Goal: Information Seeking & Learning: Learn about a topic

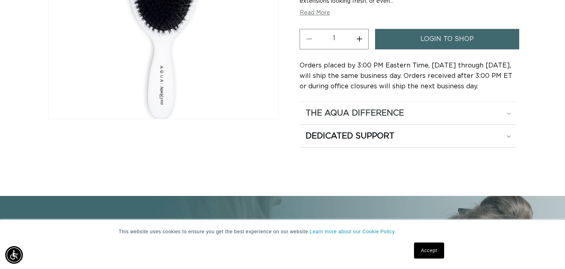
scroll to position [0, 508]
click at [511, 108] on div "The Aqua Difference" at bounding box center [408, 113] width 205 height 10
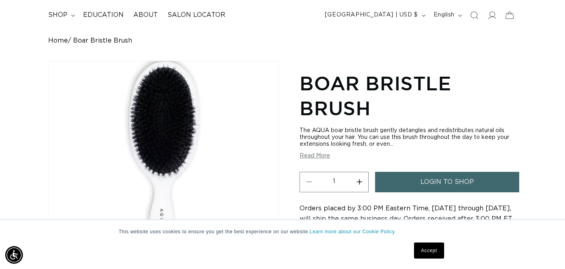
scroll to position [52, 0]
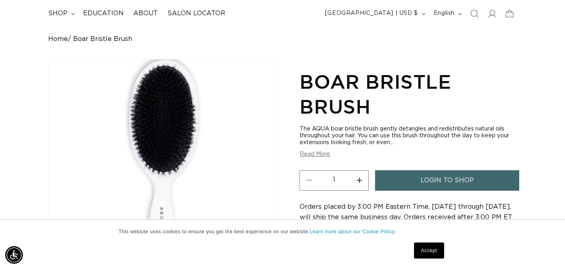
click at [322, 155] on button "Read More" at bounding box center [315, 154] width 31 height 7
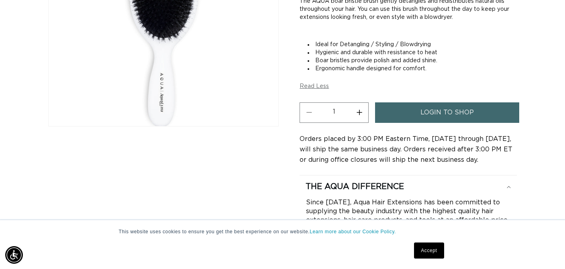
scroll to position [0, 1016]
click at [475, 108] on link "login to shop" at bounding box center [447, 112] width 144 height 20
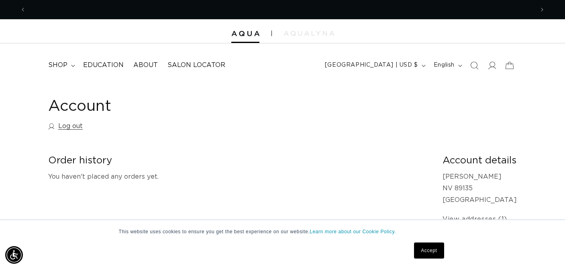
scroll to position [0, 508]
click at [63, 63] on span "shop" at bounding box center [57, 65] width 19 height 8
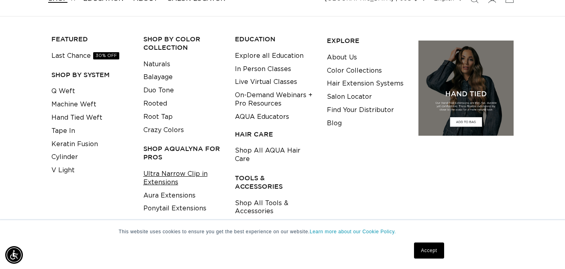
scroll to position [0, 0]
click at [166, 176] on link "Ultra Narrow Clip in Extensions" at bounding box center [183, 179] width 80 height 22
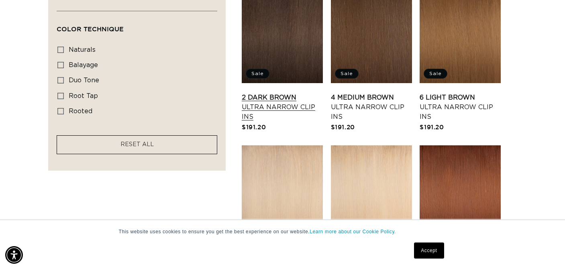
scroll to position [469, 0]
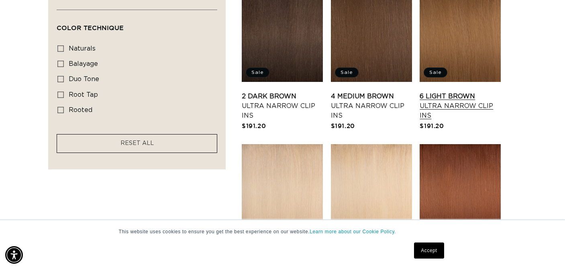
click at [459, 92] on link "6 Light Brown Ultra Narrow Clip Ins" at bounding box center [460, 106] width 81 height 29
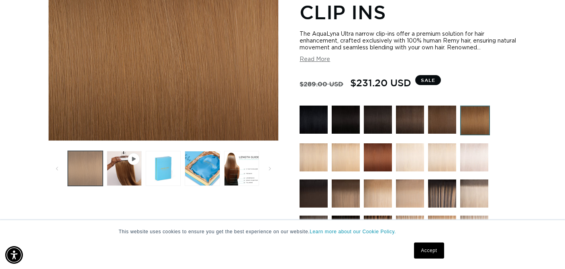
click at [88, 170] on button "Load image 1 in gallery view" at bounding box center [85, 168] width 35 height 35
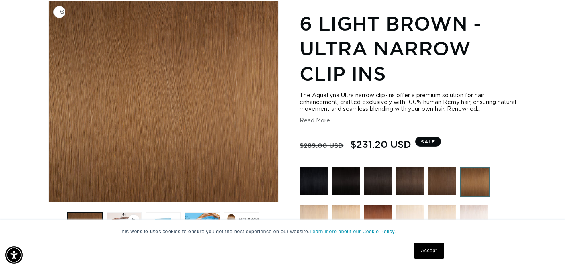
scroll to position [129, 0]
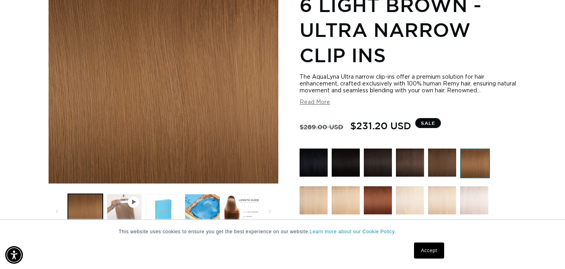
click at [123, 212] on button "Play video 1 in gallery view" at bounding box center [124, 211] width 35 height 35
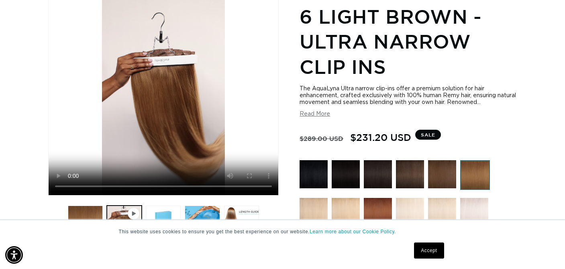
scroll to position [0, 0]
click at [70, 185] on video "6 Light Brown - Ultra Narrow Clip Ins" at bounding box center [164, 94] width 230 height 201
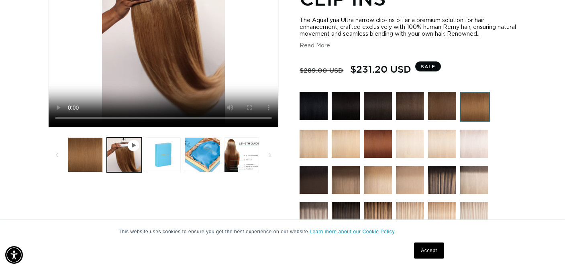
scroll to position [186, 0]
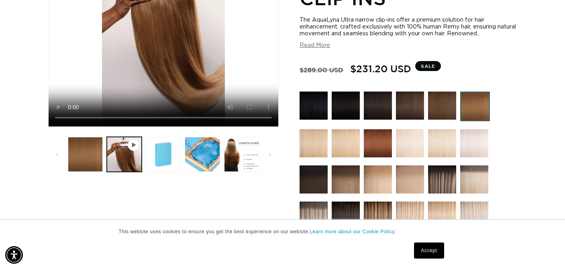
click at [478, 110] on img at bounding box center [475, 107] width 30 height 30
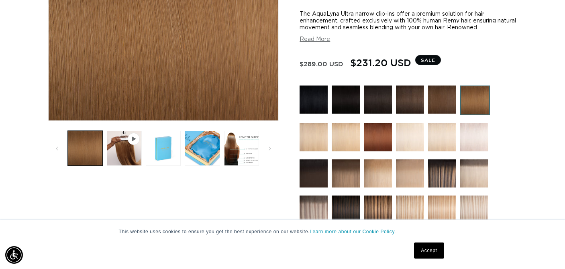
click at [447, 98] on img at bounding box center [442, 100] width 28 height 28
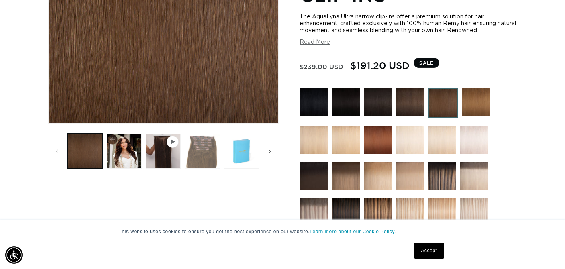
scroll to position [198, 0]
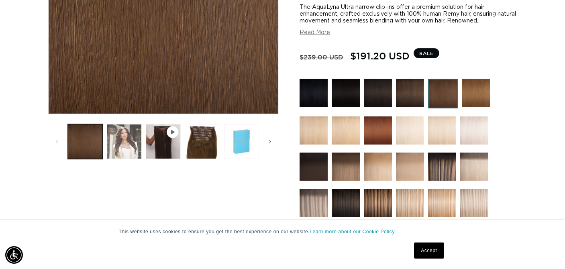
click at [122, 143] on button "Load image 2 in gallery view" at bounding box center [124, 141] width 35 height 35
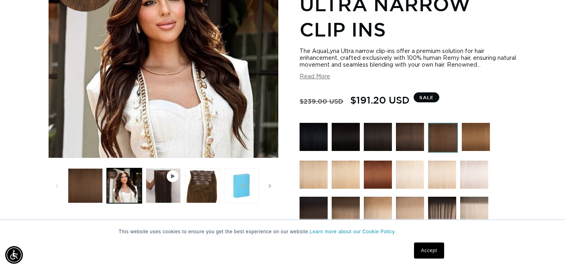
scroll to position [157, 0]
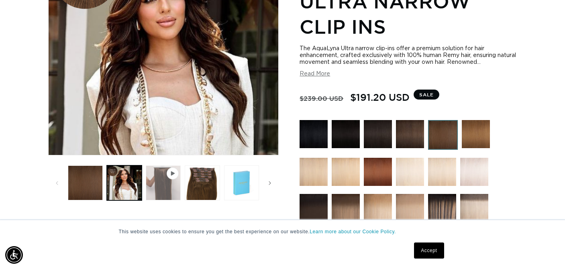
click at [163, 180] on button "Play video 1 in gallery view" at bounding box center [163, 182] width 35 height 35
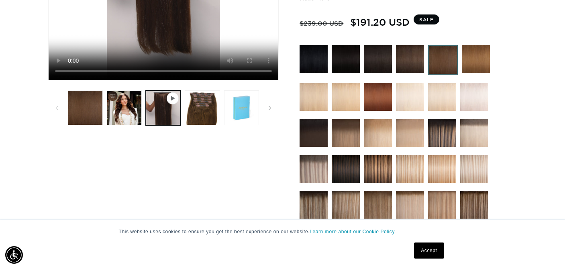
scroll to position [229, 0]
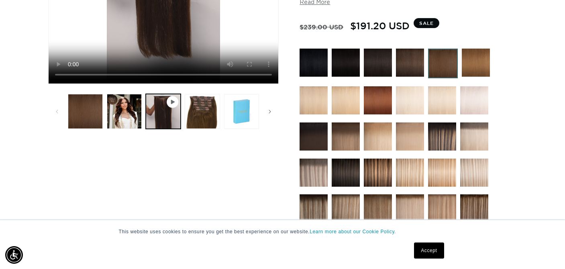
click at [378, 99] on img at bounding box center [378, 100] width 28 height 28
click at [379, 100] on img at bounding box center [378, 100] width 28 height 28
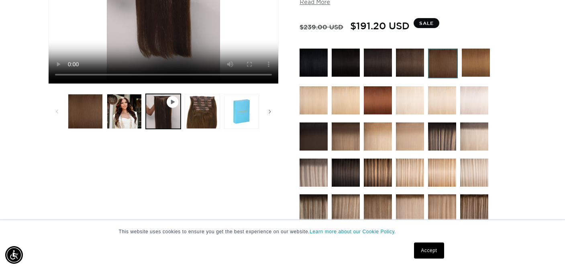
click at [375, 33] on span "$191.20 USD" at bounding box center [379, 25] width 59 height 15
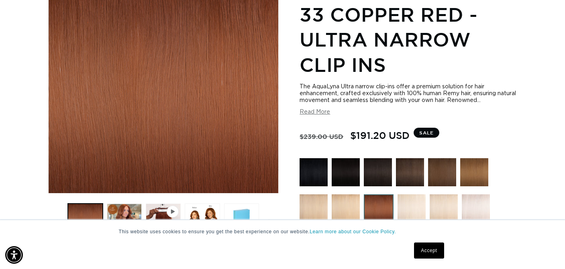
scroll to position [0, 508]
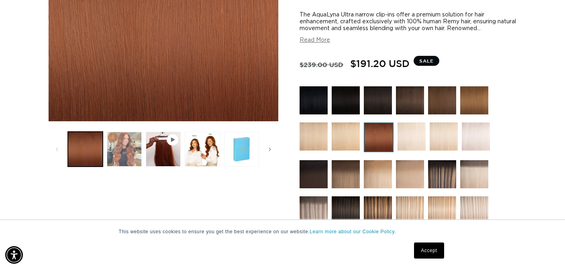
click at [128, 148] on button "Load image 2 in gallery view" at bounding box center [124, 149] width 35 height 35
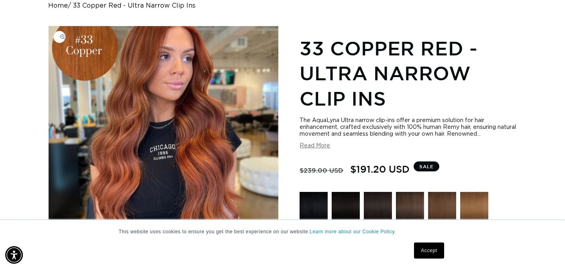
scroll to position [0, 1016]
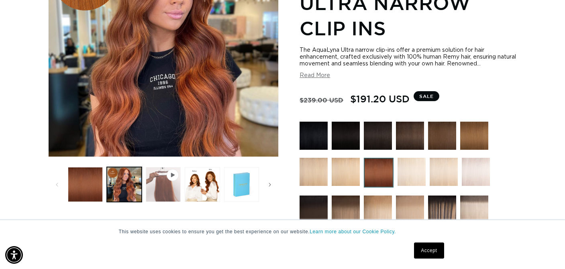
click at [166, 186] on button "Play video 1 in gallery view" at bounding box center [163, 184] width 35 height 35
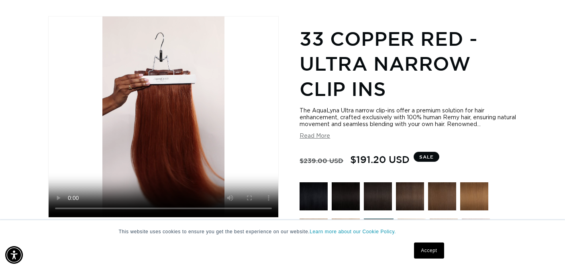
scroll to position [104, 0]
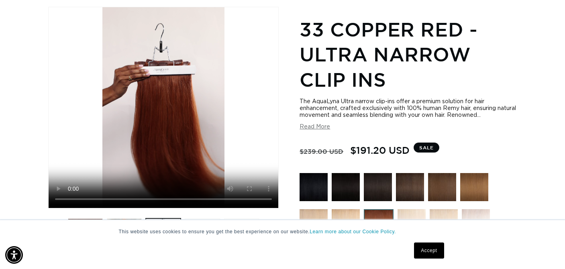
click at [240, 198] on video "33 Copper Red - Ultra Narrow Clip Ins" at bounding box center [164, 107] width 230 height 201
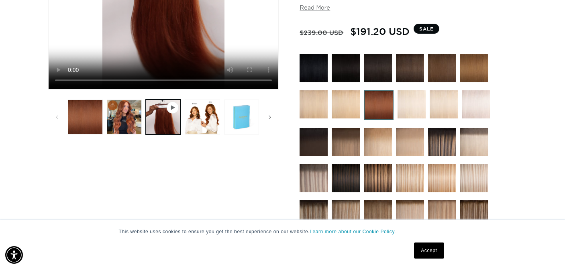
scroll to position [224, 0]
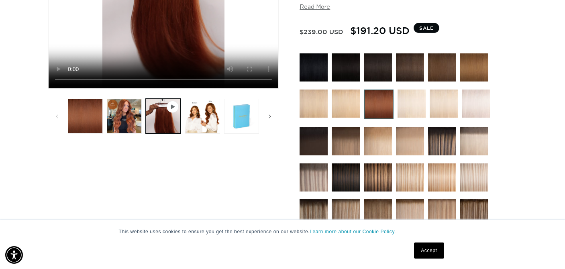
click at [343, 145] on img at bounding box center [346, 141] width 28 height 28
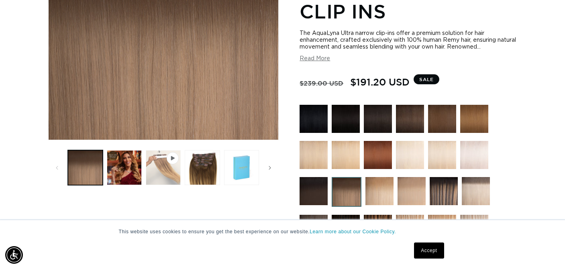
click at [162, 174] on button "Play video 1 in gallery view" at bounding box center [163, 167] width 35 height 35
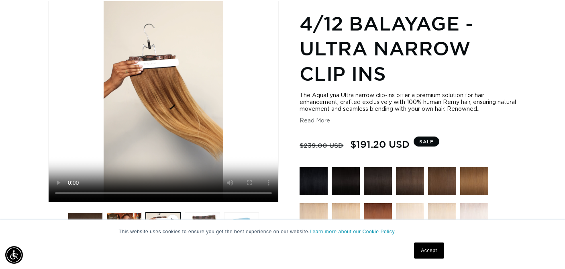
scroll to position [0, 508]
click at [239, 190] on video "4/12 Balayage - Ultra Narrow Clip Ins" at bounding box center [164, 101] width 230 height 201
click at [70, 191] on video "4/12 Balayage - Ultra Narrow Clip Ins" at bounding box center [164, 101] width 230 height 201
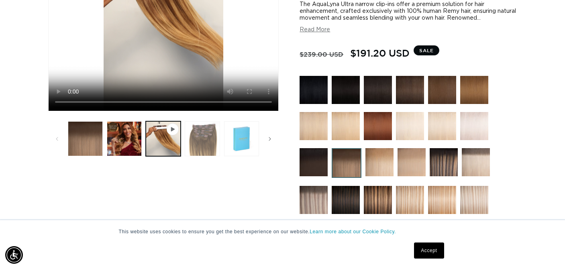
click at [203, 142] on button "Load image 3 in gallery view" at bounding box center [202, 138] width 35 height 35
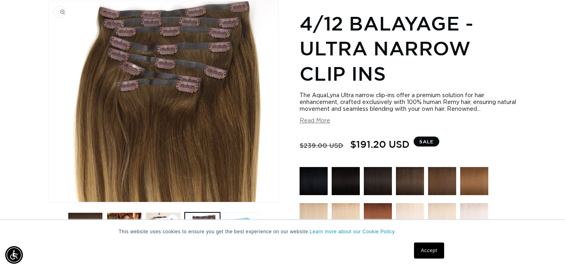
scroll to position [0, 1016]
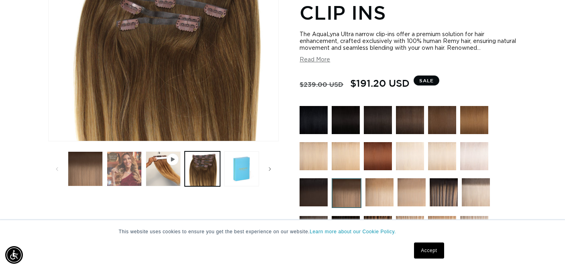
click at [133, 170] on button "Load image 2 in gallery view" at bounding box center [124, 168] width 35 height 35
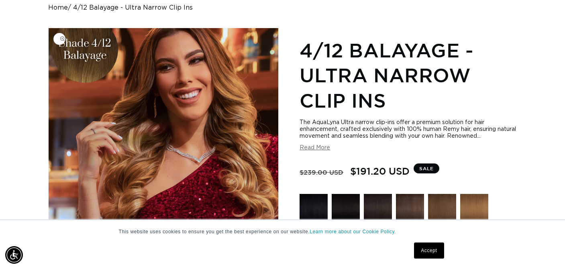
scroll to position [0, 508]
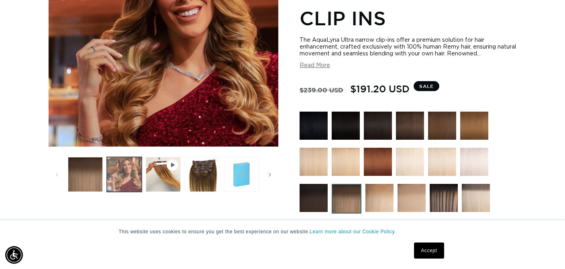
click at [128, 174] on button "Load image 2 in gallery view" at bounding box center [124, 174] width 35 height 35
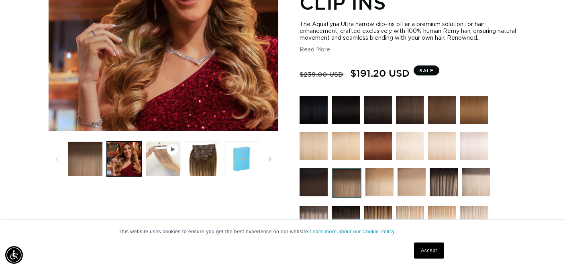
click at [166, 167] on button "Play video 1 in gallery view" at bounding box center [163, 158] width 35 height 35
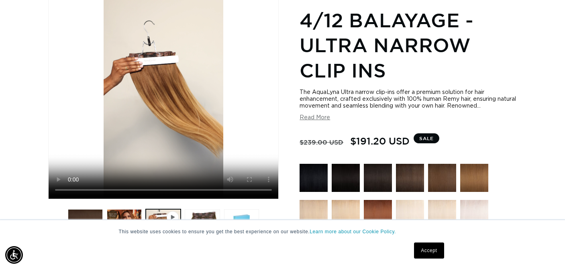
click at [68, 191] on video "4/12 Balayage - Ultra Narrow Clip Ins" at bounding box center [164, 98] width 230 height 201
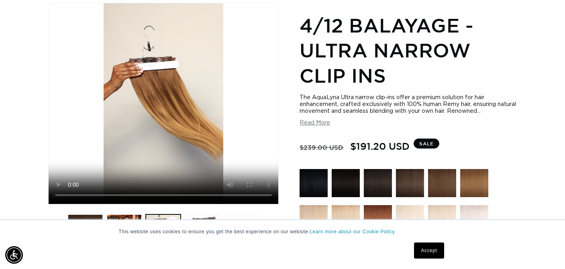
click at [71, 194] on video "4/12 Balayage - Ultra Narrow Clip Ins" at bounding box center [164, 103] width 230 height 201
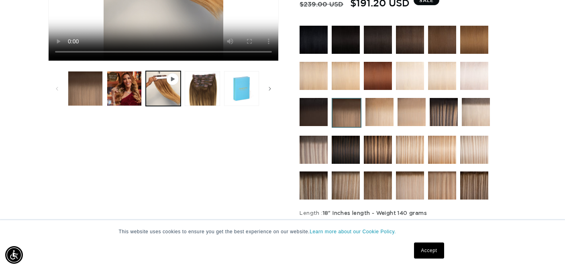
click at [386, 112] on img at bounding box center [380, 112] width 28 height 28
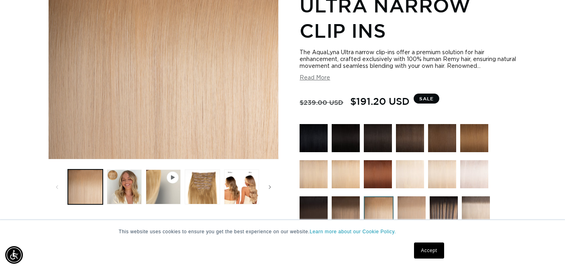
scroll to position [0, 1016]
click at [118, 193] on button "Load image 2 in gallery view" at bounding box center [124, 187] width 35 height 35
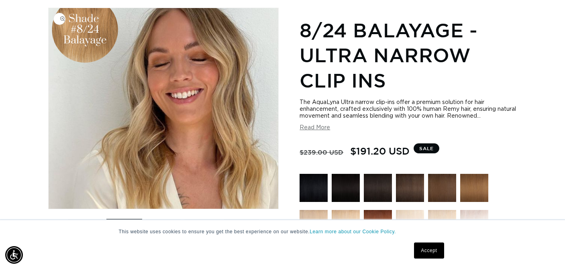
scroll to position [104, 0]
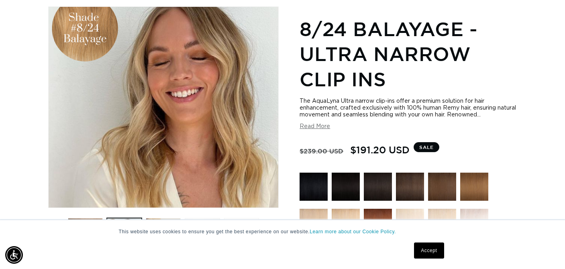
click at [448, 183] on img at bounding box center [442, 187] width 28 height 28
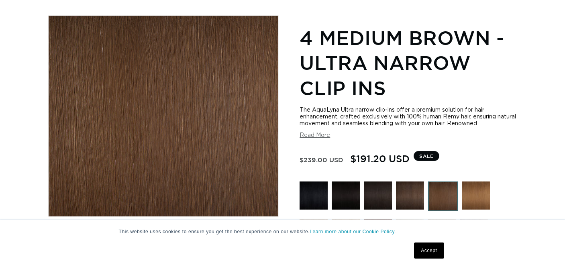
scroll to position [96, 0]
click at [474, 196] on img at bounding box center [476, 196] width 28 height 28
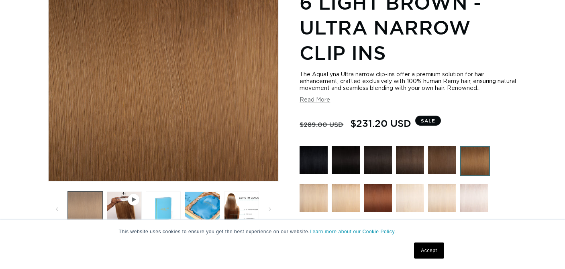
click at [85, 207] on button "Load image 1 in gallery view" at bounding box center [85, 209] width 35 height 35
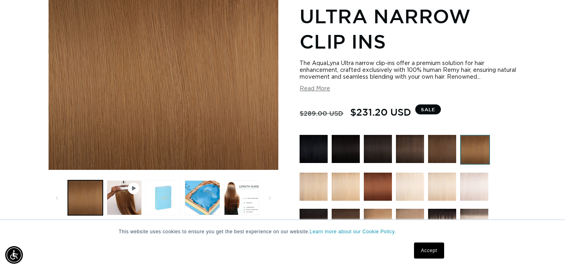
click at [166, 198] on button "Load image 2 in gallery view" at bounding box center [163, 197] width 35 height 35
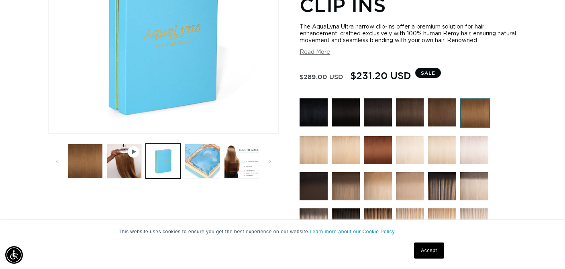
click at [206, 167] on button "Load image 3 in gallery view" at bounding box center [202, 161] width 35 height 35
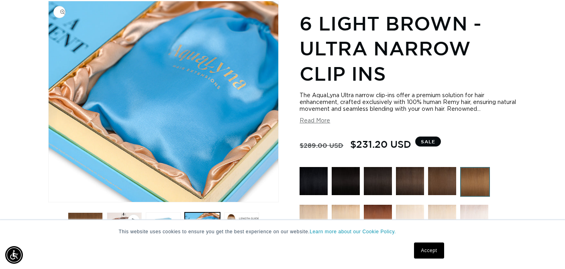
scroll to position [0, 508]
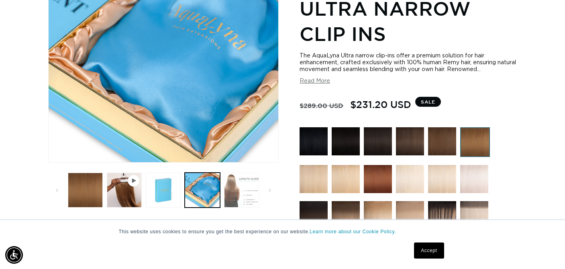
click at [246, 191] on button "Load image 4 in gallery view" at bounding box center [241, 190] width 35 height 35
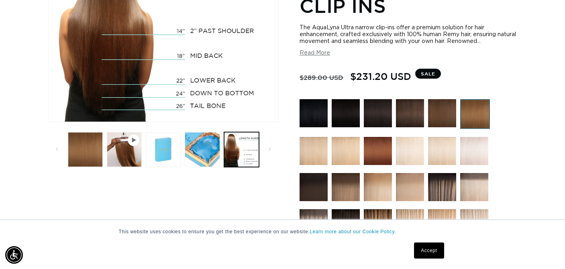
scroll to position [0, 1016]
click at [377, 157] on img at bounding box center [378, 151] width 28 height 28
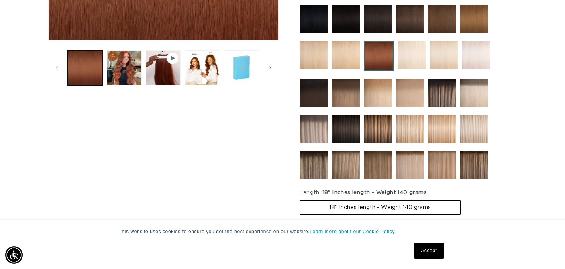
scroll to position [292, 0]
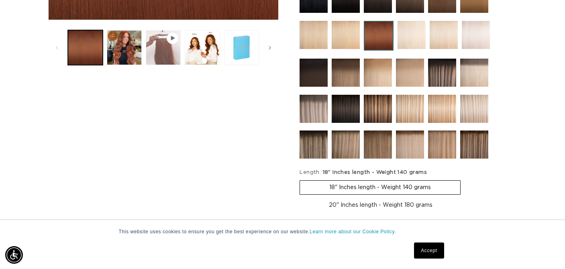
click at [162, 54] on button "Play video 1 in gallery view" at bounding box center [163, 47] width 35 height 35
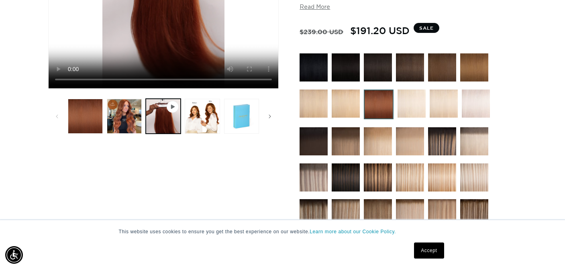
scroll to position [232, 0]
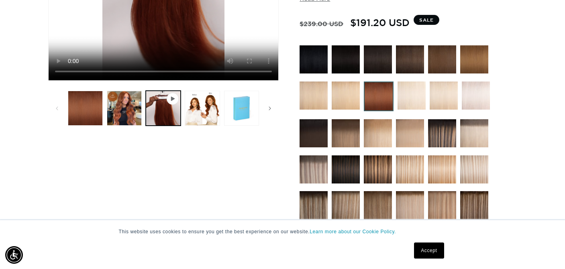
click at [441, 135] on img at bounding box center [442, 133] width 28 height 28
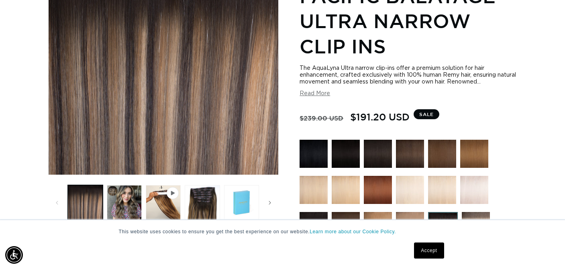
scroll to position [0, 1016]
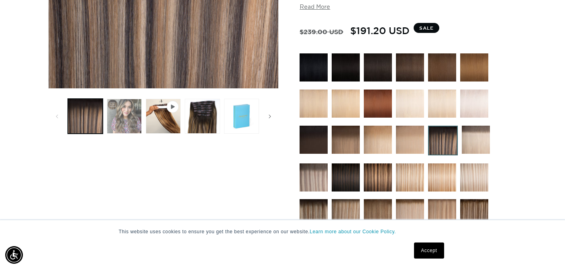
click at [121, 118] on button "Load image 2 in gallery view" at bounding box center [124, 116] width 35 height 35
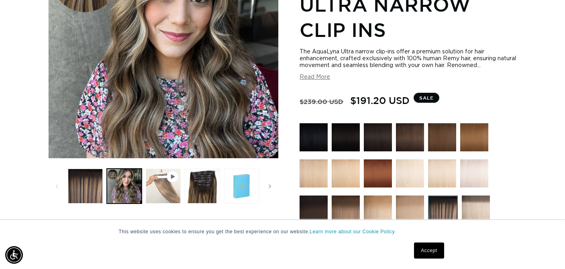
click at [160, 192] on button "Play video 1 in gallery view" at bounding box center [163, 186] width 35 height 35
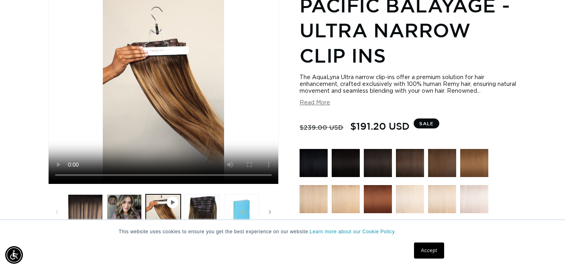
scroll to position [129, 0]
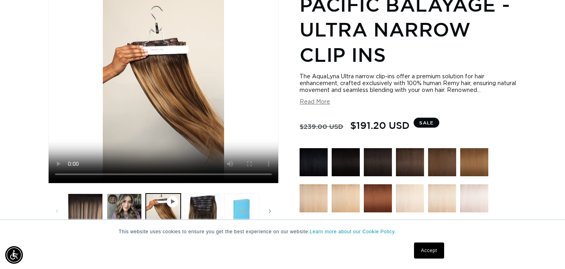
click at [70, 173] on video "Pacific Balayage - Ultra Narrow Clip Ins" at bounding box center [164, 82] width 230 height 201
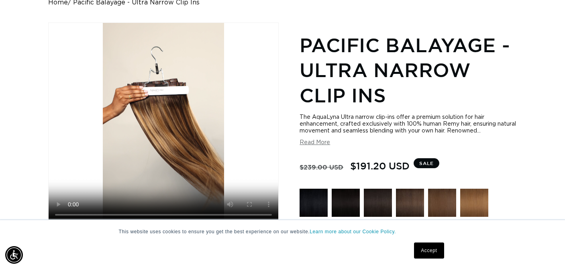
scroll to position [0, 1016]
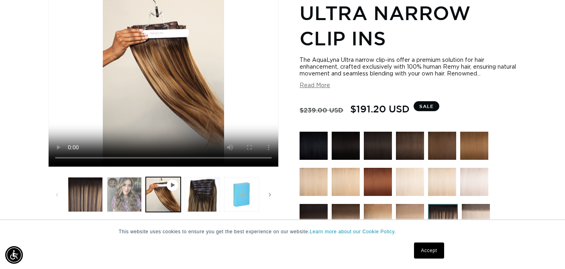
click at [128, 197] on button "Load image 2 in gallery view" at bounding box center [124, 194] width 35 height 35
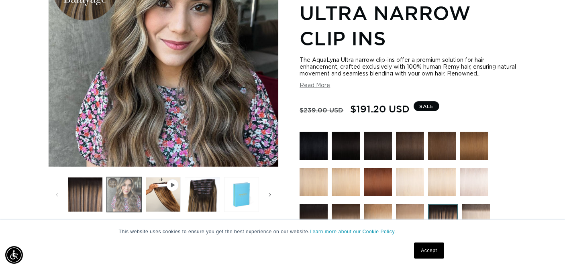
scroll to position [0, 0]
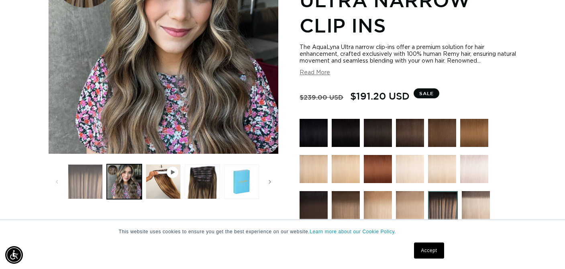
click at [82, 189] on button "Load image 1 in gallery view" at bounding box center [85, 181] width 35 height 35
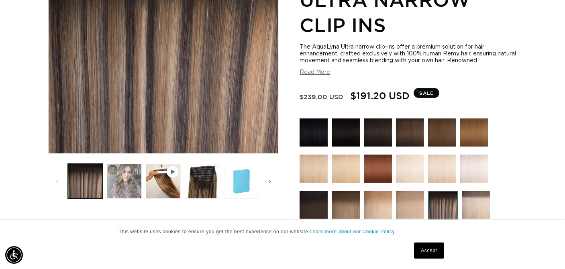
click at [125, 190] on button "Load image 2 in gallery view" at bounding box center [124, 181] width 35 height 35
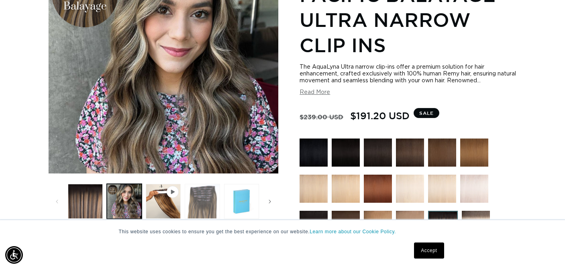
click at [204, 210] on button "Load image 3 in gallery view" at bounding box center [202, 201] width 35 height 35
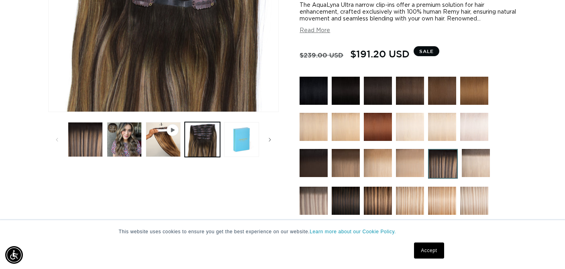
click at [349, 161] on img at bounding box center [346, 163] width 28 height 28
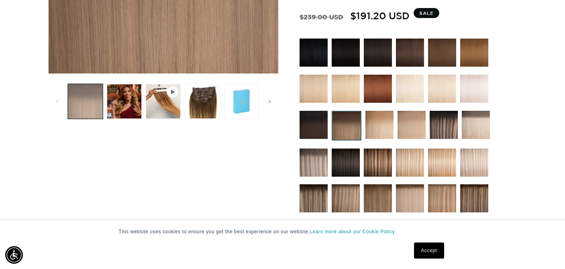
scroll to position [0, 508]
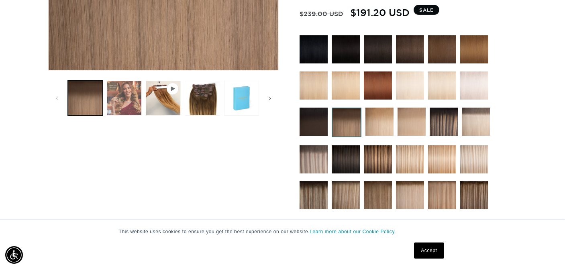
click at [133, 102] on button "Load image 2 in gallery view" at bounding box center [124, 98] width 35 height 35
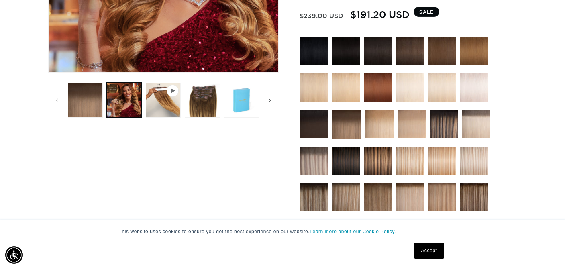
scroll to position [0, 1016]
click at [318, 166] on img at bounding box center [314, 161] width 28 height 28
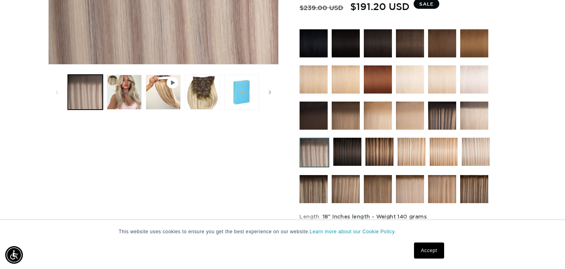
scroll to position [249, 0]
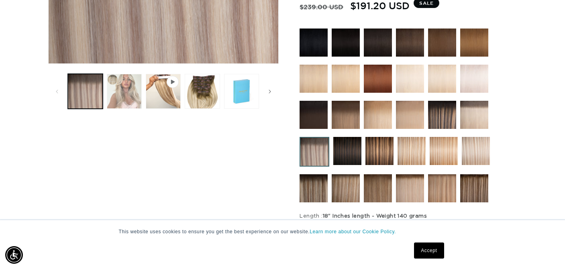
click at [126, 98] on button "Load image 2 in gallery view" at bounding box center [124, 91] width 35 height 35
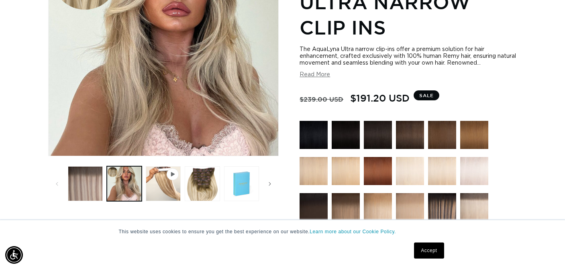
scroll to position [0, 1016]
click at [163, 193] on button "Play video 1 in gallery view" at bounding box center [163, 183] width 35 height 35
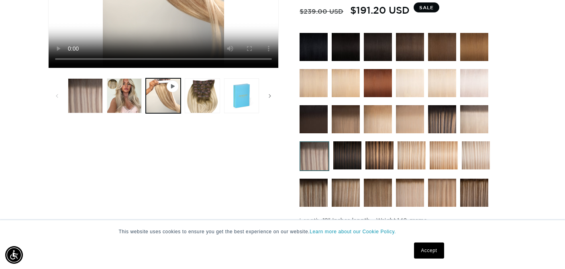
scroll to position [242, 0]
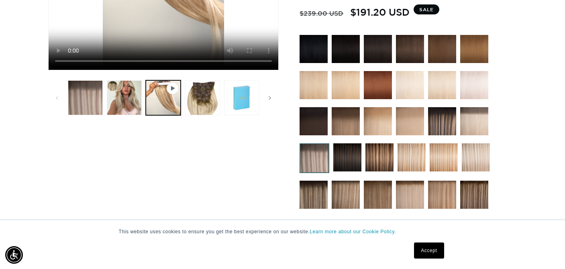
click at [172, 89] on icon "Gallery Viewer" at bounding box center [173, 88] width 4 height 4
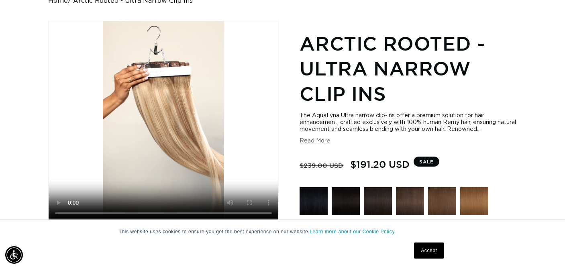
scroll to position [0, 0]
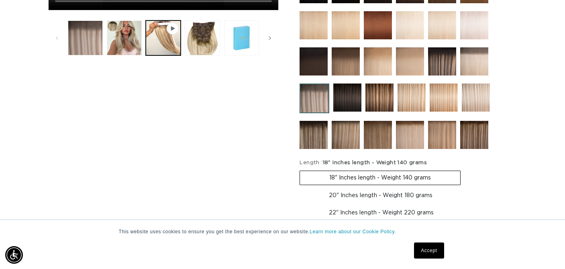
click at [385, 102] on img at bounding box center [380, 98] width 28 height 28
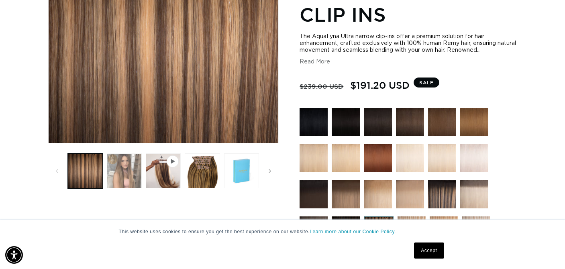
scroll to position [0, 508]
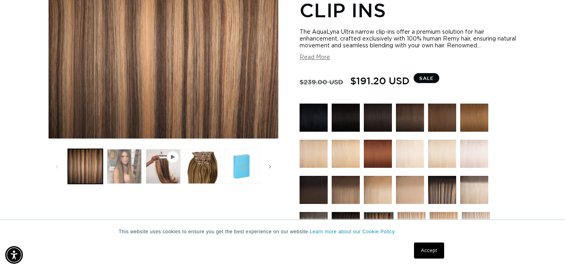
click at [131, 171] on button "Load image 2 in gallery view" at bounding box center [124, 166] width 35 height 35
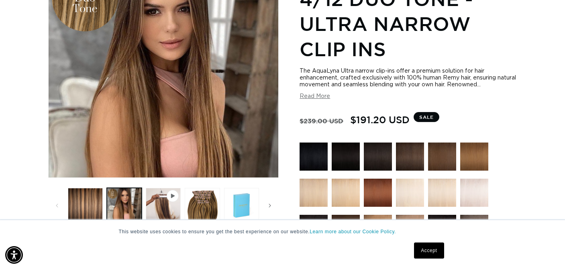
scroll to position [0, 0]
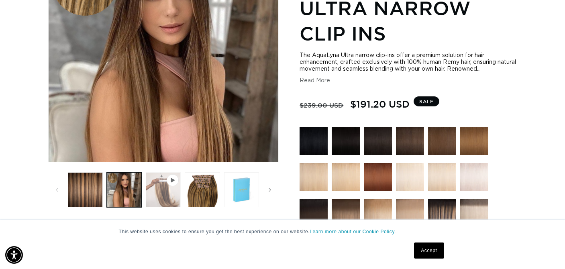
click at [166, 195] on button "Play video 1 in gallery view" at bounding box center [163, 189] width 35 height 35
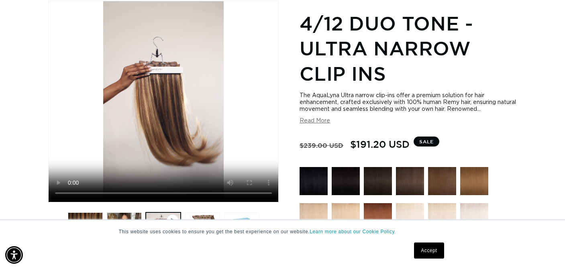
scroll to position [0, 508]
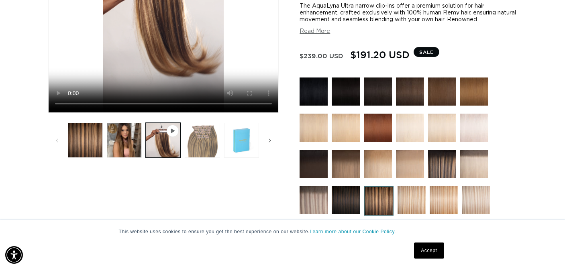
click at [201, 148] on button "Load image 3 in gallery view" at bounding box center [202, 140] width 35 height 35
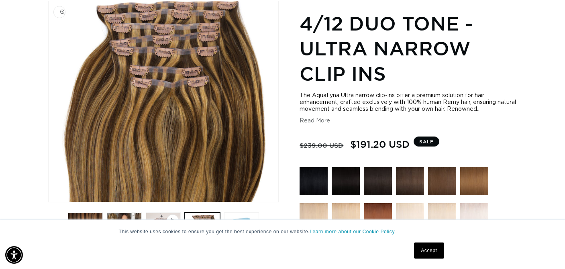
scroll to position [100, 0]
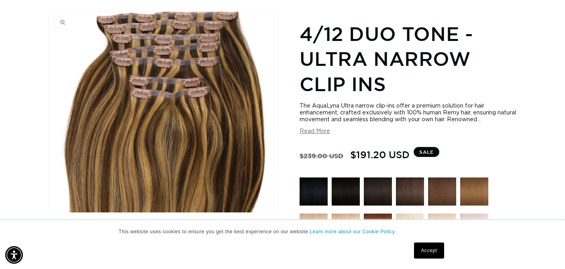
click at [169, 92] on img "Gallery Viewer" at bounding box center [164, 112] width 230 height 201
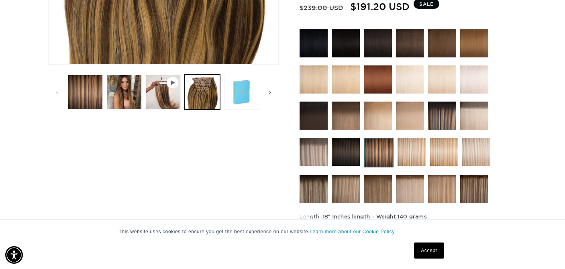
scroll to position [248, 0]
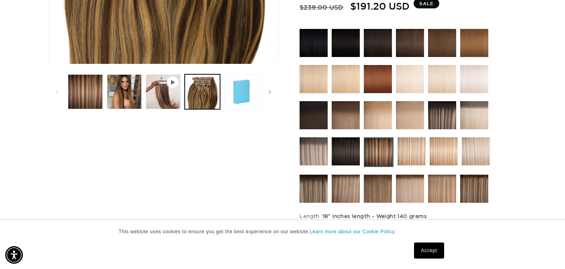
click at [345, 118] on img at bounding box center [346, 115] width 28 height 28
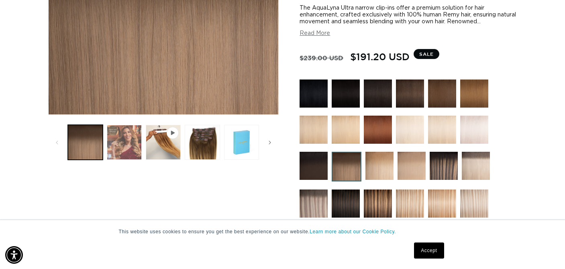
click at [126, 147] on button "Load image 2 in gallery view" at bounding box center [124, 142] width 35 height 35
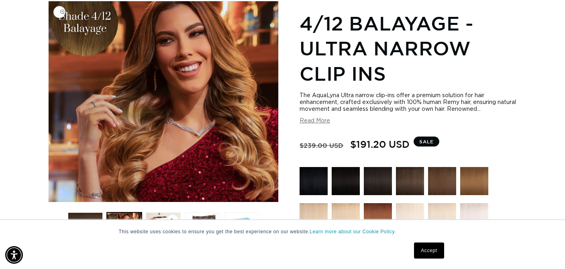
scroll to position [0, 1016]
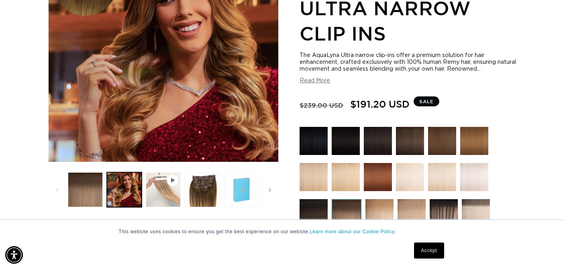
click at [171, 197] on button "Play video 1 in gallery view" at bounding box center [163, 189] width 35 height 35
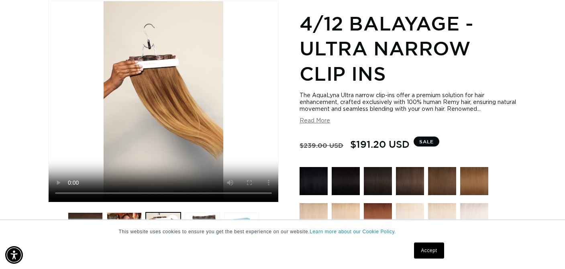
scroll to position [0, 0]
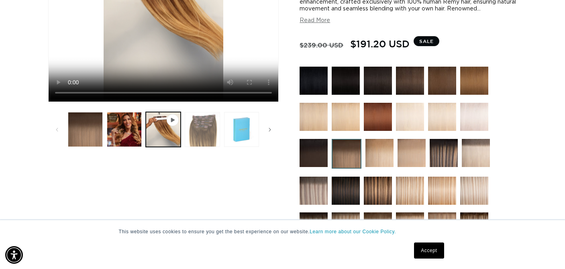
click at [205, 138] on button "Load image 3 in gallery view" at bounding box center [202, 129] width 35 height 35
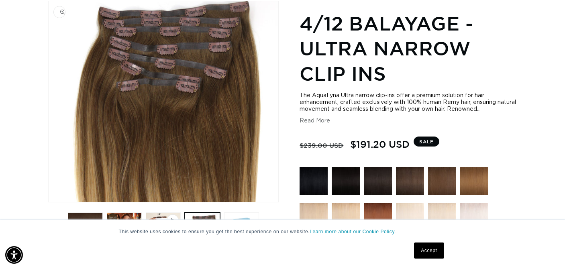
scroll to position [0, 508]
click at [159, 91] on img "Gallery Viewer" at bounding box center [164, 101] width 230 height 201
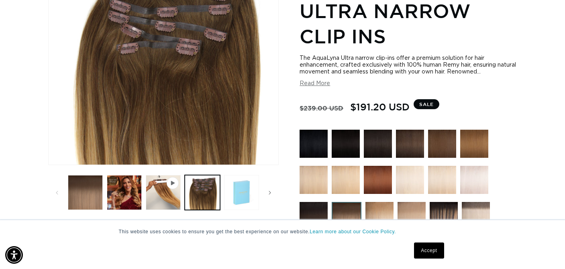
click at [249, 194] on button "Load image 4 in gallery view" at bounding box center [241, 192] width 35 height 35
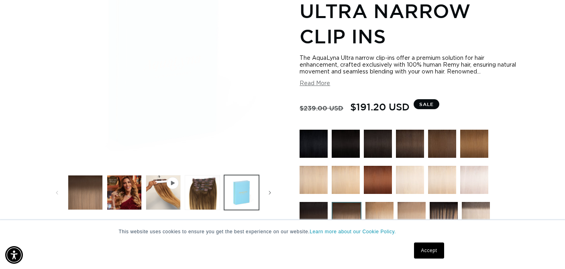
scroll to position [0, 0]
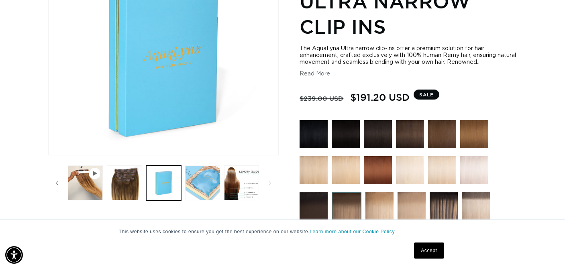
click at [204, 185] on button "Load image 5 in gallery view" at bounding box center [202, 182] width 35 height 35
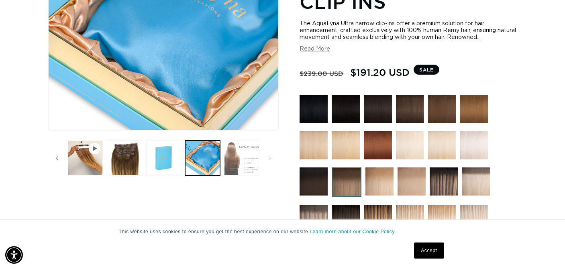
click at [243, 164] on button "Load image 6 in gallery view" at bounding box center [241, 158] width 35 height 35
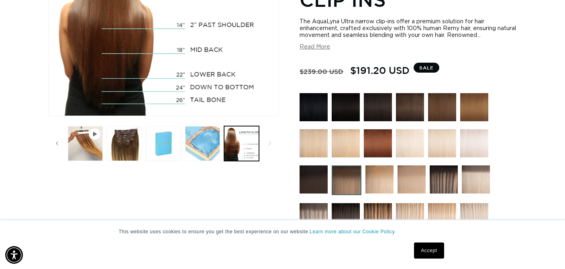
click at [200, 146] on button "Load image 5 in gallery view" at bounding box center [202, 143] width 35 height 35
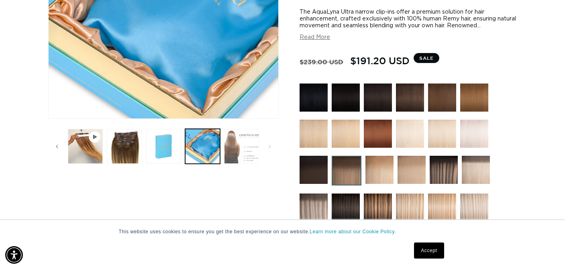
click at [238, 152] on button "Load image 6 in gallery view" at bounding box center [241, 146] width 35 height 35
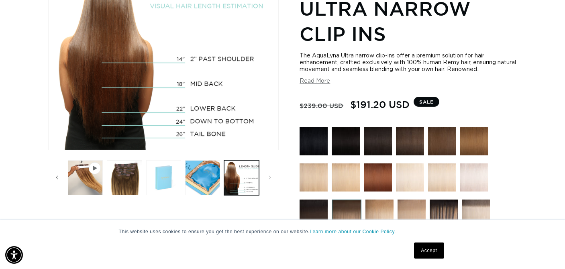
click at [166, 182] on button "Load image 4 in gallery view" at bounding box center [163, 177] width 35 height 35
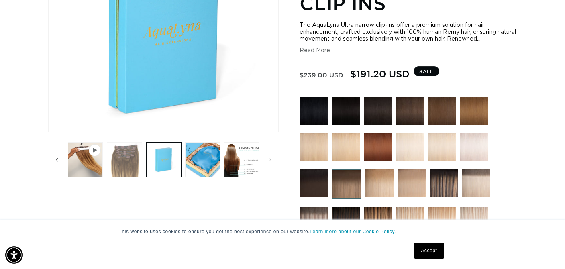
click at [130, 171] on button "Load image 3 in gallery view" at bounding box center [124, 159] width 35 height 35
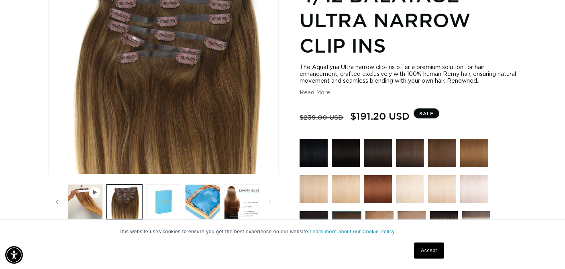
click at [483, 156] on img at bounding box center [474, 153] width 28 height 28
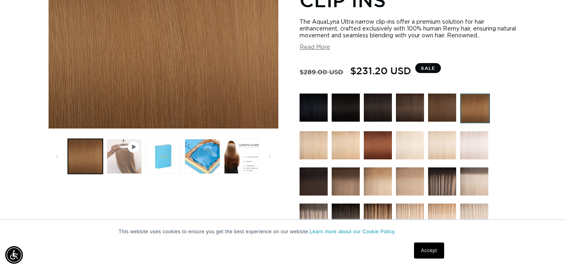
click at [126, 162] on button "Play video 1 in gallery view" at bounding box center [124, 156] width 35 height 35
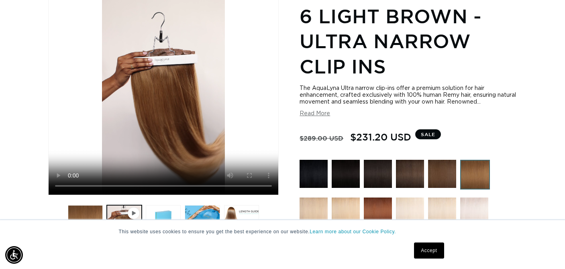
scroll to position [118, 0]
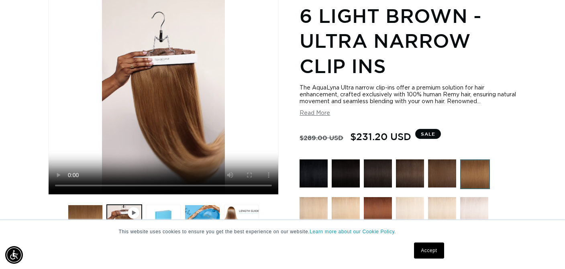
click at [70, 185] on video "6 Light Brown - Ultra Narrow Clip Ins" at bounding box center [164, 94] width 230 height 201
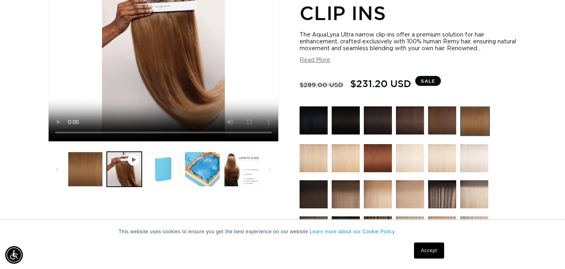
scroll to position [172, 0]
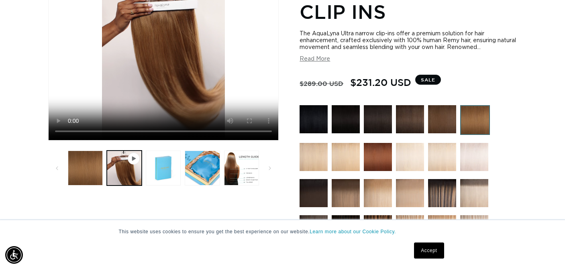
click at [324, 61] on button "Read More" at bounding box center [315, 59] width 31 height 7
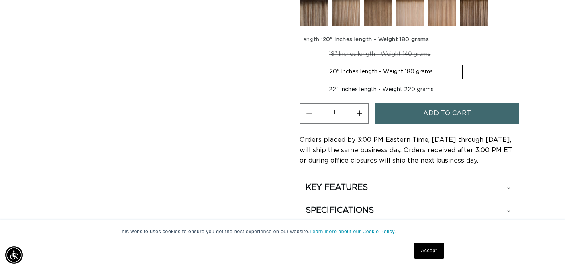
scroll to position [509, 0]
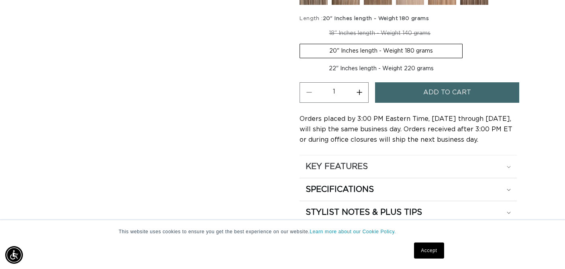
click at [509, 164] on div "KEY FEATURES" at bounding box center [408, 166] width 205 height 10
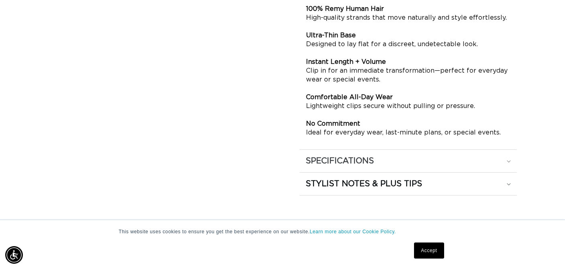
scroll to position [0, 0]
click at [509, 160] on icon at bounding box center [509, 161] width 4 height 2
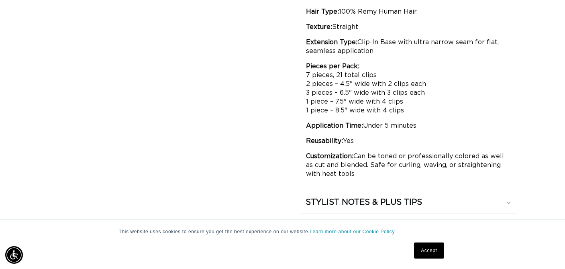
scroll to position [711, 0]
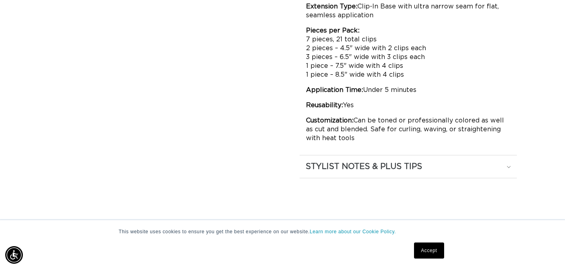
click at [510, 163] on div "STYLIST NOTES & PLUS TIPS" at bounding box center [408, 166] width 205 height 10
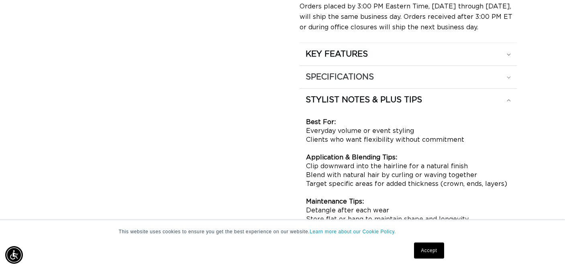
click at [508, 74] on div "SPECIFICATIONS" at bounding box center [408, 77] width 205 height 10
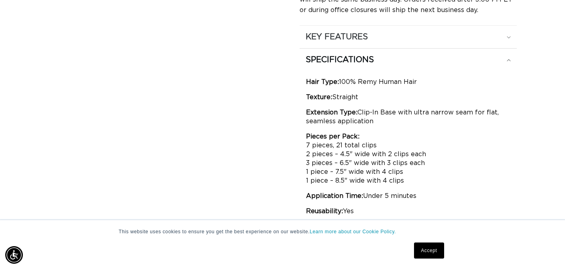
click at [510, 35] on div "KEY FEATURES" at bounding box center [408, 37] width 205 height 10
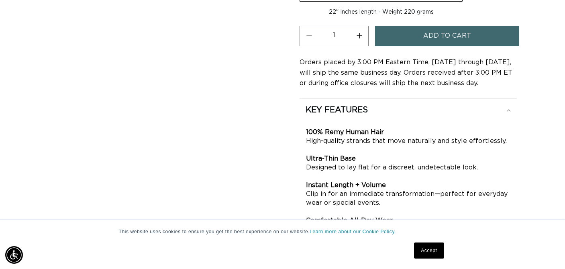
click at [448, 36] on span "Add to cart" at bounding box center [447, 36] width 48 height 20
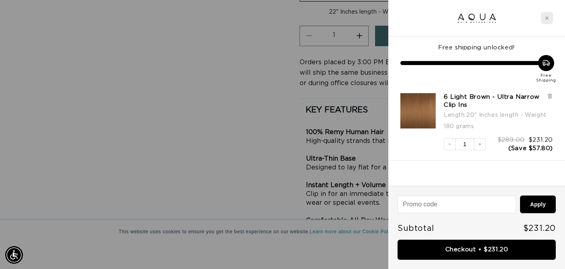
click at [545, 17] on icon "Close cart" at bounding box center [547, 18] width 4 height 4
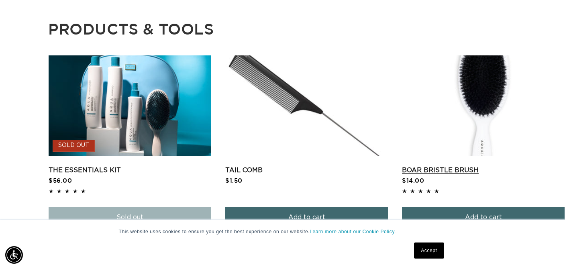
click at [486, 165] on link "Boar Bristle Brush" at bounding box center [483, 170] width 163 height 10
click at [427, 165] on link "Boar Bristle Brush" at bounding box center [483, 170] width 163 height 10
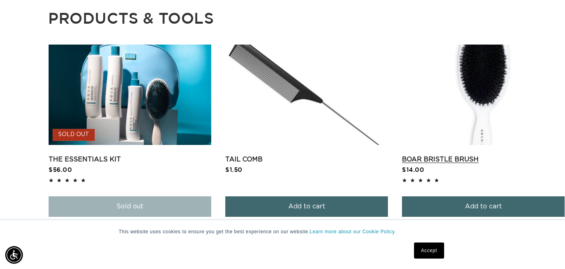
click at [492, 155] on link "Boar Bristle Brush" at bounding box center [483, 160] width 163 height 10
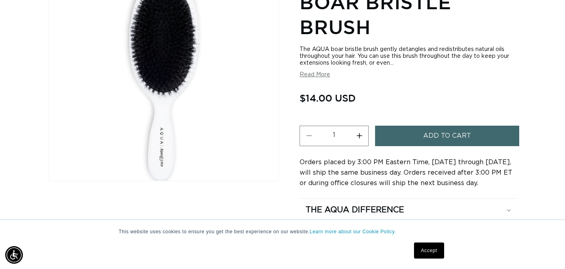
click at [433, 133] on span "Add to cart" at bounding box center [447, 136] width 48 height 20
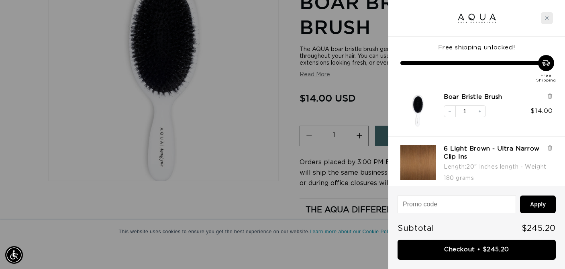
scroll to position [0, 1016]
click at [548, 16] on icon "Close cart" at bounding box center [547, 18] width 4 height 4
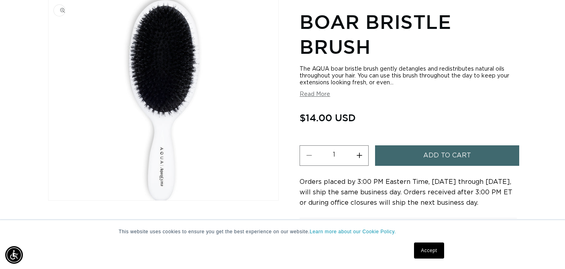
scroll to position [0, 0]
click at [159, 98] on img "Gallery Viewer" at bounding box center [164, 100] width 230 height 201
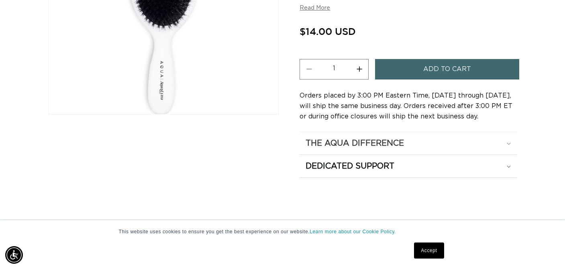
scroll to position [200, 0]
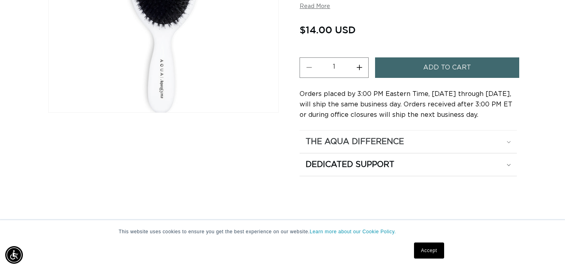
click at [507, 141] on icon at bounding box center [509, 142] width 4 height 2
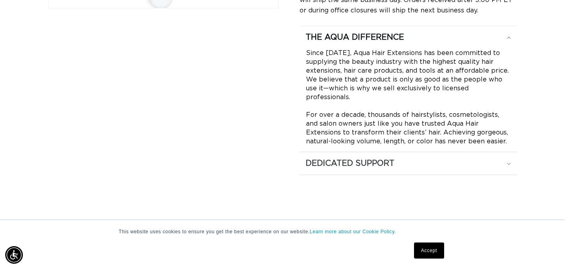
scroll to position [0, 0]
click at [509, 163] on icon at bounding box center [509, 164] width 4 height 2
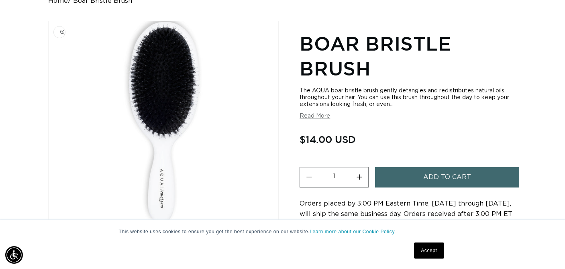
scroll to position [0, 508]
click at [327, 117] on button "Read More" at bounding box center [315, 116] width 31 height 7
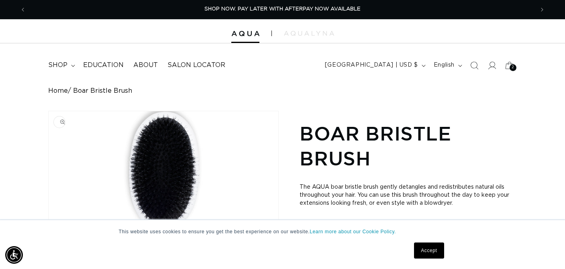
scroll to position [0, 0]
click at [64, 62] on span "shop" at bounding box center [57, 65] width 19 height 8
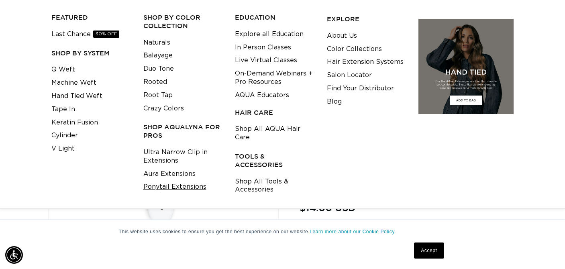
click at [184, 183] on link "Ponytail Extensions" at bounding box center [174, 186] width 63 height 13
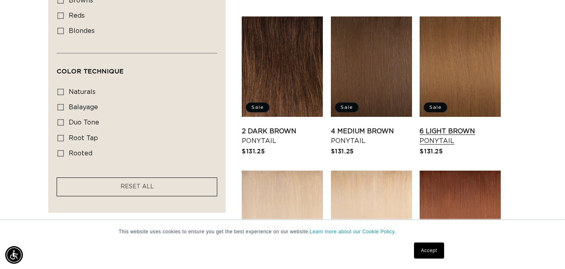
scroll to position [420, 0]
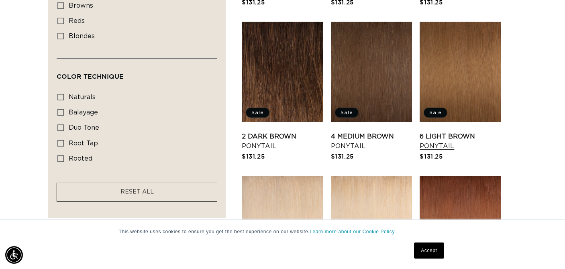
click at [460, 132] on link "6 Light Brown Ponytail" at bounding box center [460, 141] width 81 height 19
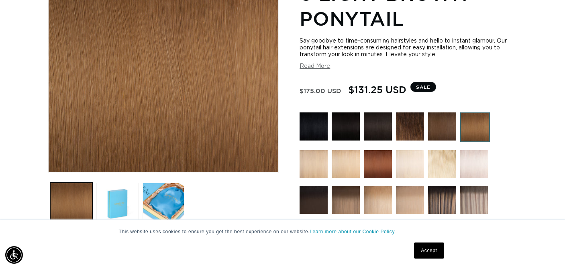
scroll to position [0, 508]
click at [319, 67] on button "Read More" at bounding box center [315, 66] width 31 height 7
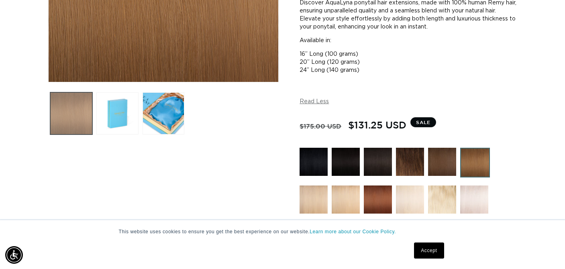
click at [65, 117] on button "Load image 1 in gallery view" at bounding box center [71, 113] width 42 height 42
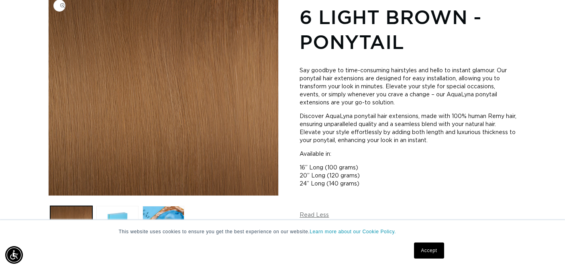
scroll to position [0, 1016]
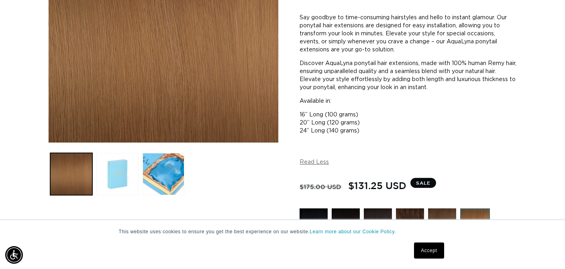
click at [118, 169] on button "Load image 2 in gallery view" at bounding box center [117, 174] width 42 height 42
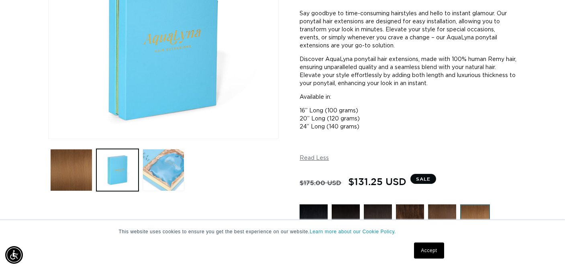
scroll to position [0, 0]
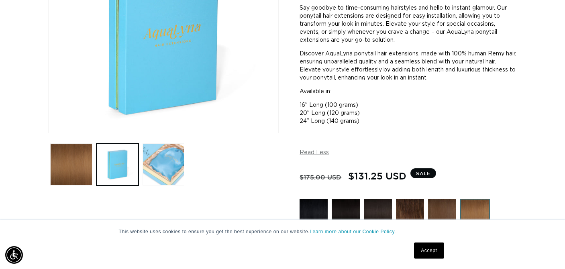
click at [167, 173] on button "Load image 3 in gallery view" at bounding box center [164, 164] width 42 height 42
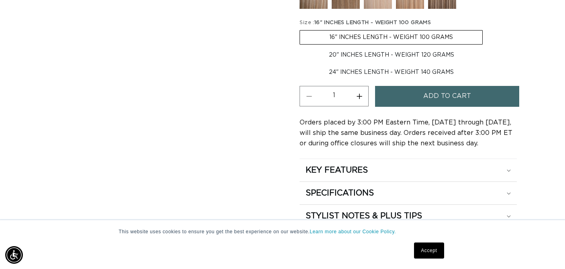
scroll to position [543, 0]
click at [507, 169] on icon at bounding box center [509, 170] width 4 height 2
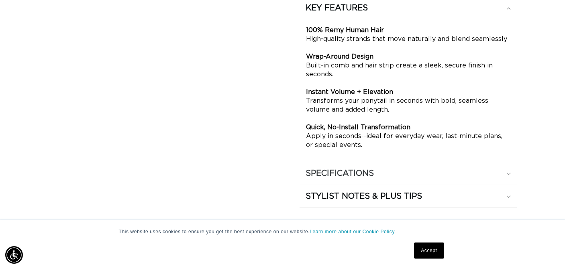
scroll to position [0, 0]
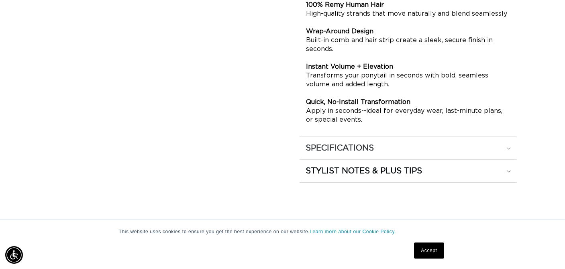
click at [511, 145] on summary "SPECIFICATIONS" at bounding box center [408, 148] width 217 height 22
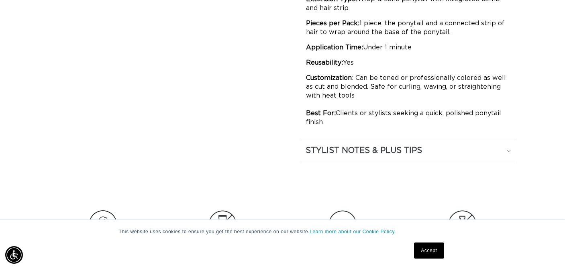
click at [510, 150] on icon at bounding box center [509, 151] width 4 height 2
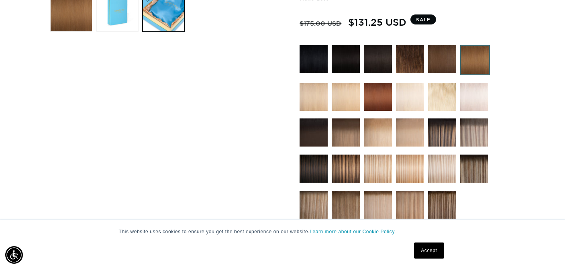
scroll to position [0, 508]
click at [411, 61] on img at bounding box center [410, 59] width 28 height 28
click at [415, 114] on div at bounding box center [408, 134] width 217 height 178
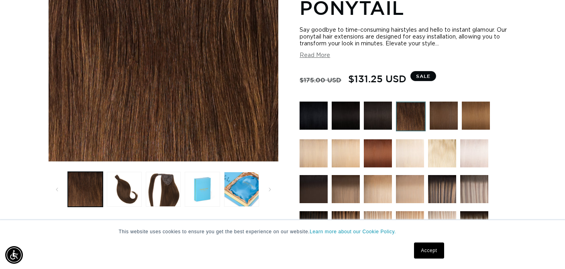
scroll to position [151, 0]
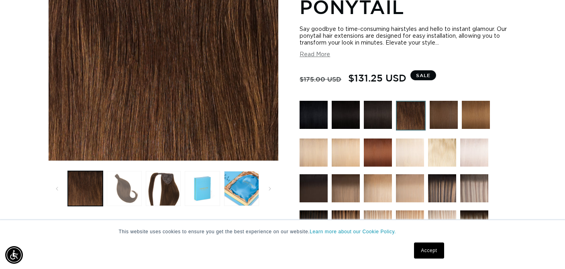
click at [125, 188] on button "Load image 2 in gallery view" at bounding box center [124, 188] width 35 height 35
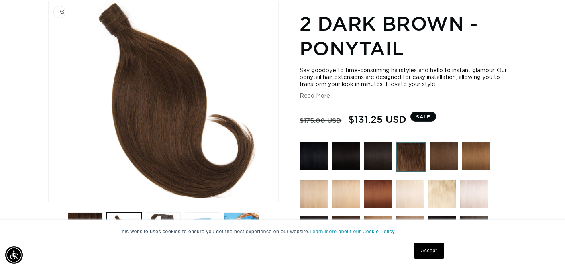
scroll to position [0, 1016]
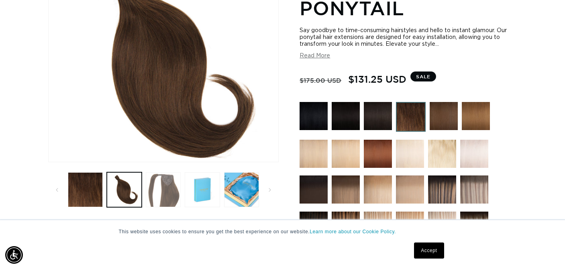
click at [165, 198] on button "Load image 3 in gallery view" at bounding box center [163, 189] width 35 height 35
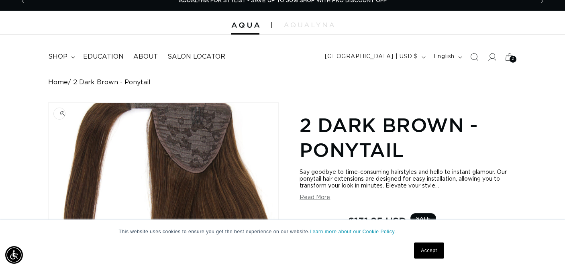
click at [187, 129] on img "Gallery Viewer" at bounding box center [164, 203] width 230 height 201
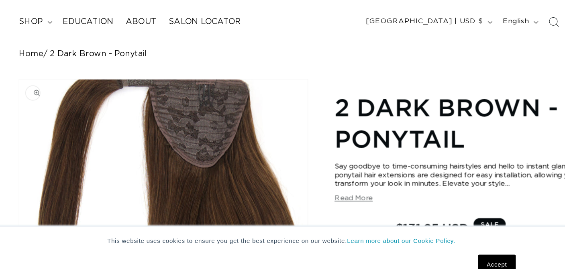
click at [163, 103] on img "Gallery Viewer" at bounding box center [164, 203] width 230 height 201
click at [300, 194] on button "Read More" at bounding box center [315, 197] width 31 height 7
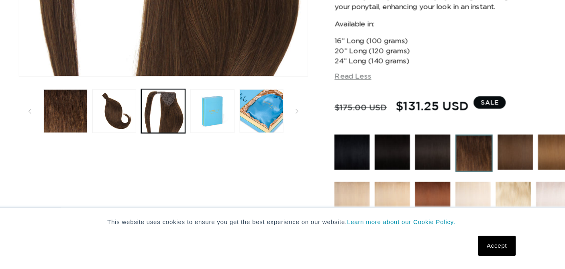
scroll to position [0, 0]
click at [107, 126] on button "Load image 2 in gallery view" at bounding box center [124, 143] width 35 height 35
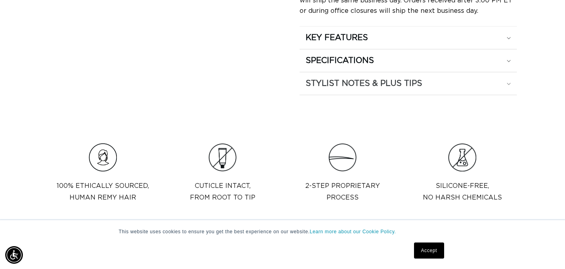
scroll to position [0, 508]
click at [510, 83] on icon at bounding box center [509, 84] width 4 height 2
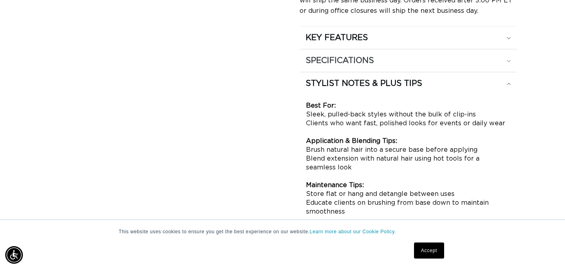
scroll to position [0, 1016]
click at [509, 56] on div "SPECIFICATIONS" at bounding box center [408, 60] width 205 height 10
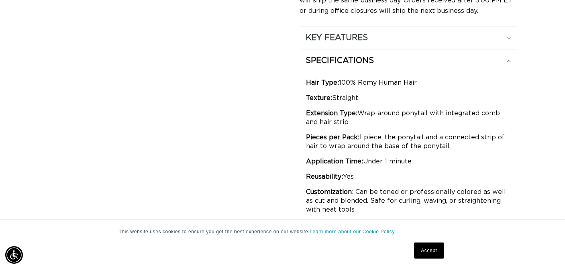
click at [512, 35] on summary "KEY FEATURES" at bounding box center [408, 38] width 217 height 22
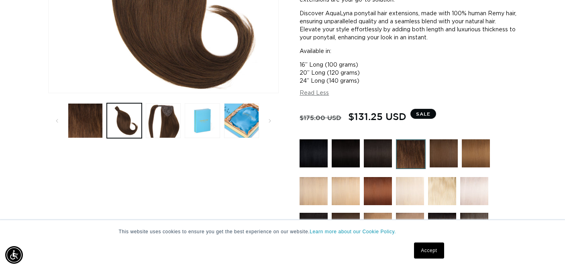
click at [444, 156] on img at bounding box center [444, 153] width 28 height 28
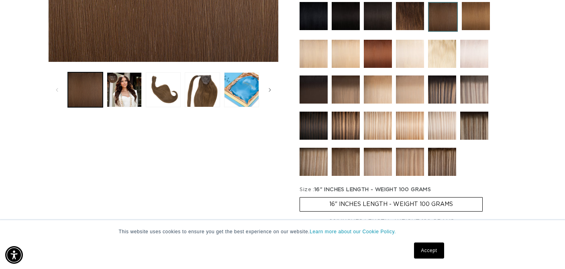
scroll to position [0, 508]
click at [129, 94] on button "Load image 2 in gallery view" at bounding box center [124, 89] width 35 height 35
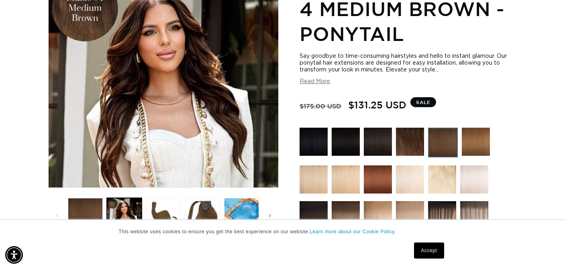
scroll to position [0, 0]
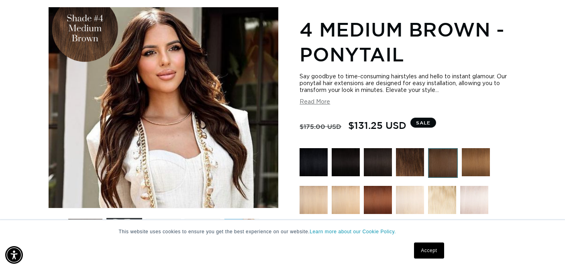
click at [482, 161] on img at bounding box center [476, 162] width 28 height 28
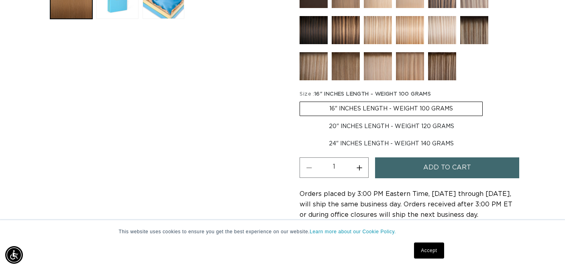
scroll to position [0, 508]
click at [426, 165] on span "Add to cart" at bounding box center [447, 167] width 48 height 20
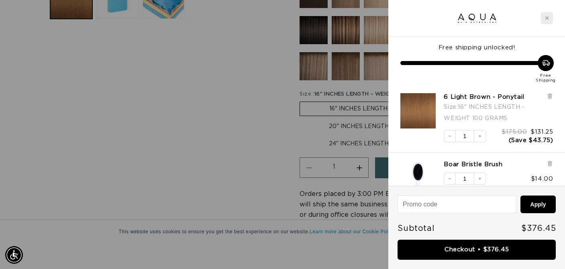
scroll to position [0, 0]
click at [546, 16] on div "Close cart" at bounding box center [547, 18] width 12 height 12
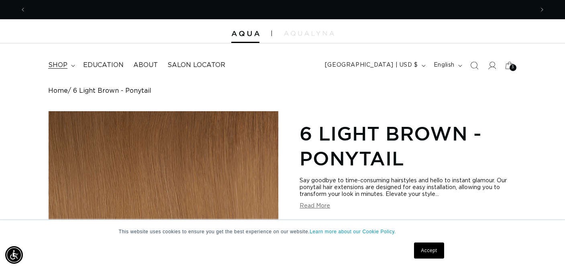
scroll to position [0, 508]
click at [65, 64] on span "shop" at bounding box center [57, 65] width 19 height 8
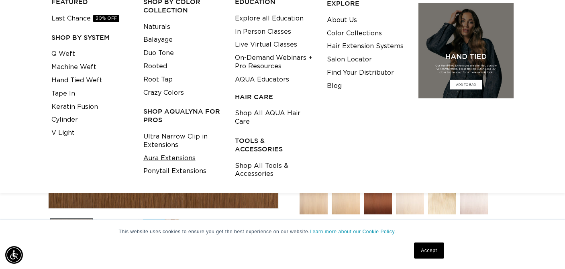
scroll to position [0, 1016]
click at [154, 154] on link "Aura Extensions" at bounding box center [169, 158] width 52 height 13
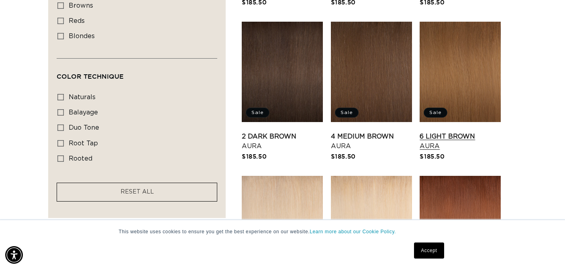
scroll to position [422, 0]
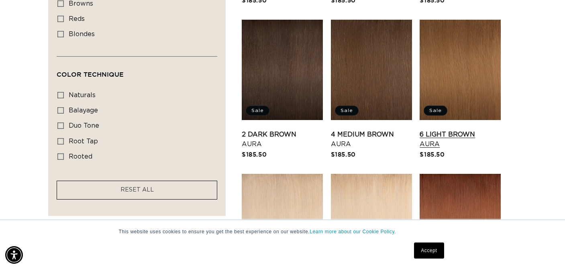
click at [456, 130] on link "6 Light Brown Aura" at bounding box center [460, 139] width 81 height 19
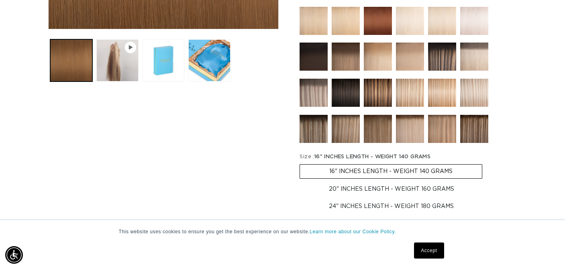
scroll to position [270, 0]
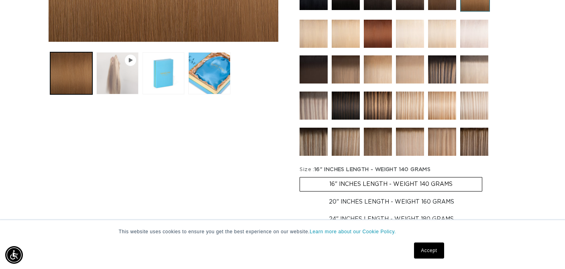
click at [129, 75] on button "Play video 1 in gallery view" at bounding box center [117, 73] width 42 height 42
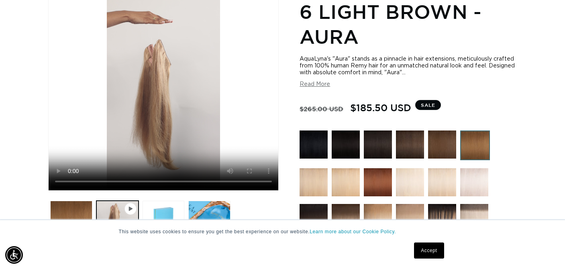
scroll to position [135, 0]
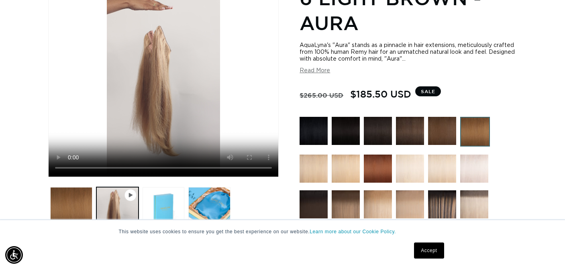
click at [130, 194] on icon "Gallery Viewer" at bounding box center [131, 195] width 4 height 4
click at [69, 167] on video "6 Light Brown - Aura" at bounding box center [164, 76] width 230 height 201
click at [315, 72] on button "Read More" at bounding box center [315, 70] width 31 height 7
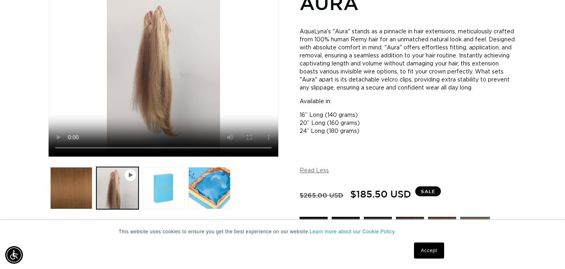
scroll to position [0, 0]
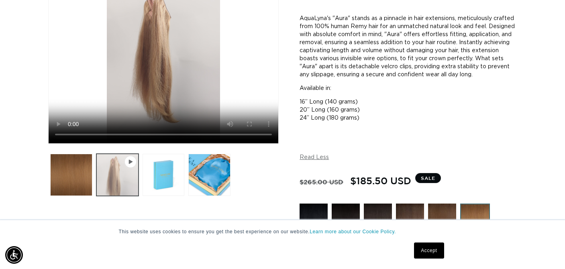
click at [110, 172] on button "Play video 1 in gallery view" at bounding box center [117, 175] width 42 height 42
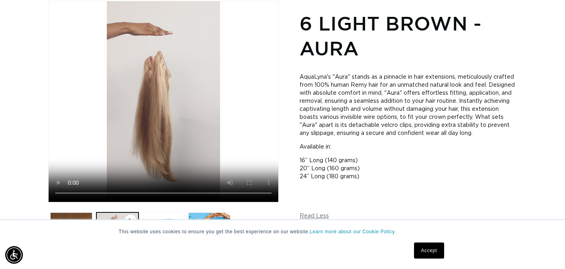
scroll to position [0, 508]
click at [74, 192] on video "6 Light Brown - Aura" at bounding box center [164, 101] width 230 height 201
click at [70, 194] on video "6 Light Brown - Aura" at bounding box center [164, 101] width 230 height 201
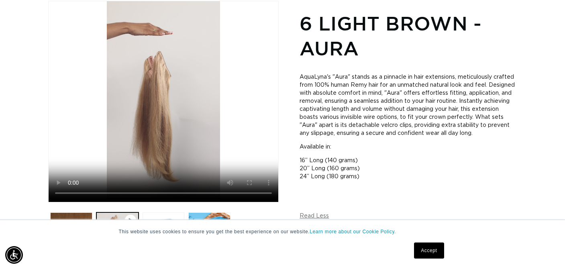
scroll to position [0, 508]
click at [108, 195] on video "6 Light Brown - Aura" at bounding box center [164, 101] width 230 height 201
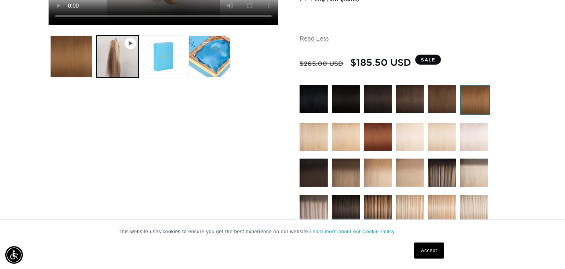
scroll to position [310, 0]
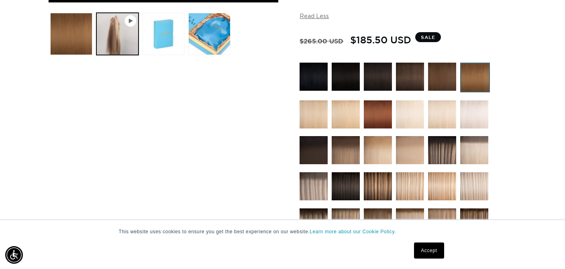
click at [442, 85] on img at bounding box center [442, 77] width 28 height 28
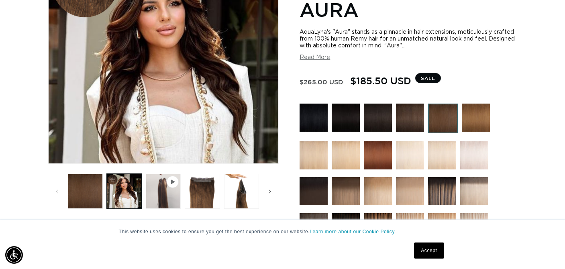
scroll to position [168, 0]
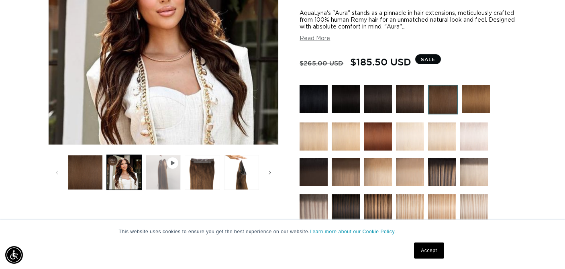
click at [168, 174] on button "Play video 1 in gallery view" at bounding box center [163, 172] width 35 height 35
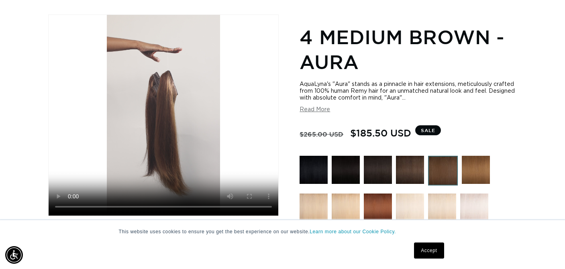
scroll to position [0, 508]
click at [71, 206] on video "4 Medium Brown - Aura" at bounding box center [164, 115] width 230 height 201
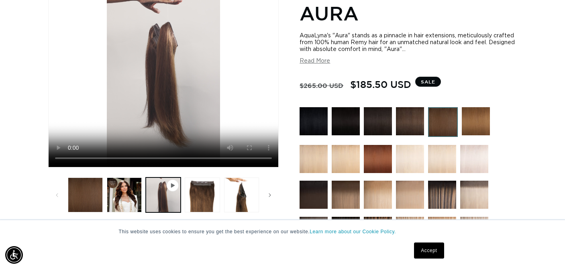
scroll to position [0, 1016]
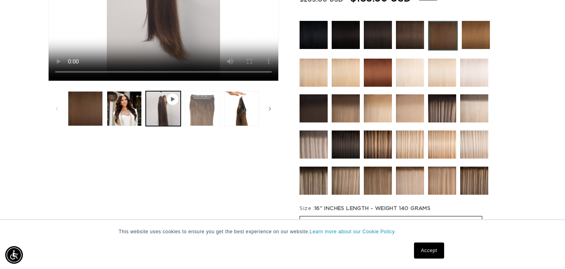
click at [207, 112] on button "Load image 3 in gallery view" at bounding box center [202, 108] width 35 height 35
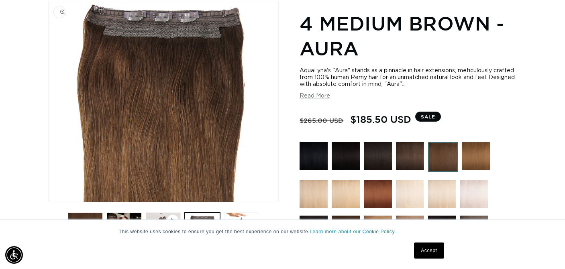
scroll to position [0, 0]
click at [172, 69] on img "Gallery Viewer" at bounding box center [164, 101] width 230 height 201
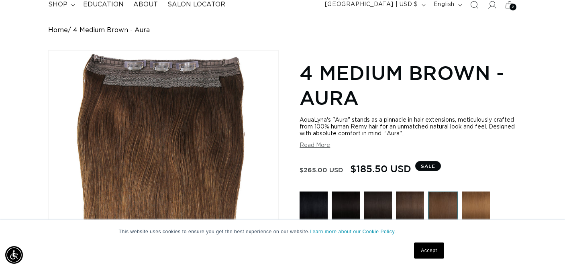
scroll to position [0, 508]
click at [325, 146] on button "Read More" at bounding box center [315, 145] width 31 height 7
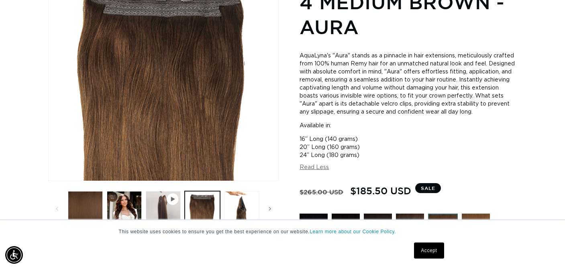
scroll to position [0, 0]
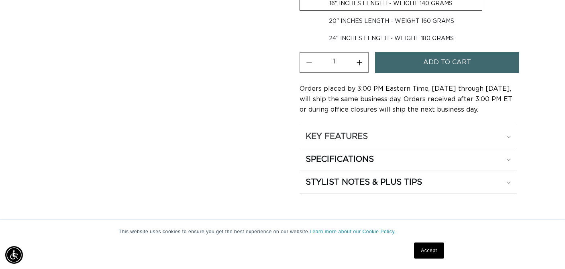
click at [510, 138] on icon at bounding box center [509, 137] width 4 height 2
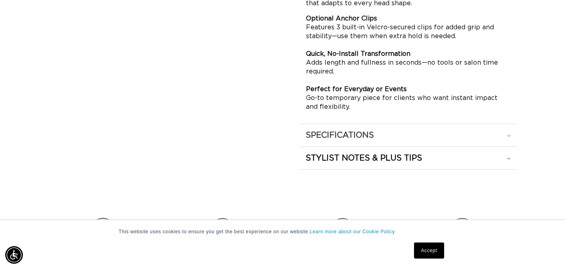
click at [509, 137] on icon at bounding box center [509, 136] width 4 height 2
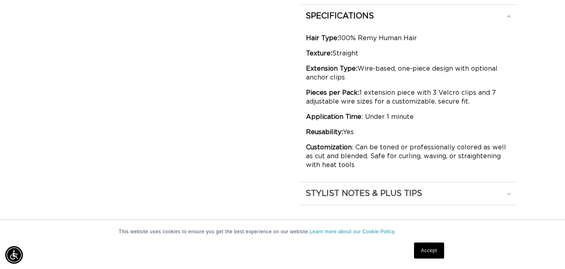
click at [510, 199] on div "STYLIST NOTES & PLUS TIPS" at bounding box center [408, 193] width 205 height 10
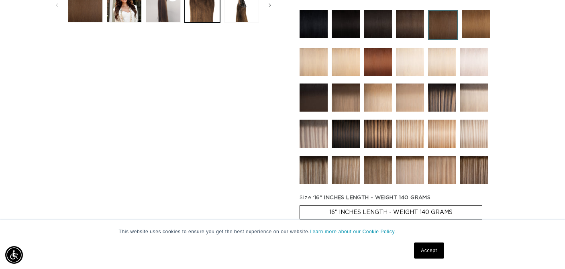
click at [345, 104] on img at bounding box center [346, 98] width 28 height 28
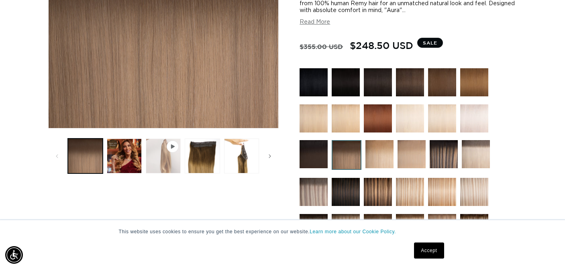
click at [172, 165] on button "Play video 1 in gallery view" at bounding box center [163, 156] width 35 height 35
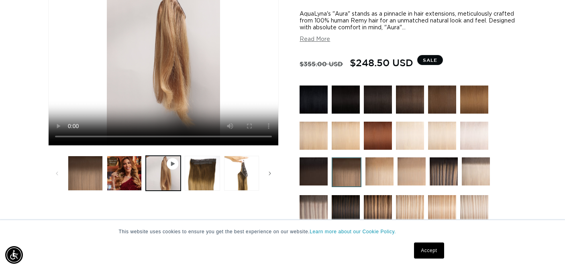
scroll to position [167, 0]
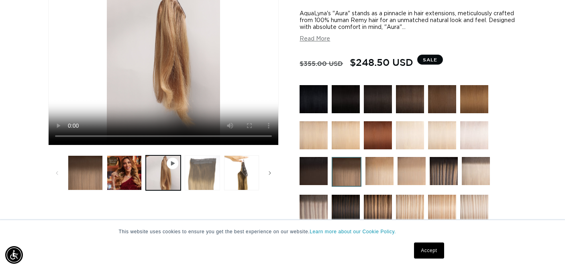
click at [200, 182] on button "Load image 3 in gallery view" at bounding box center [202, 172] width 35 height 35
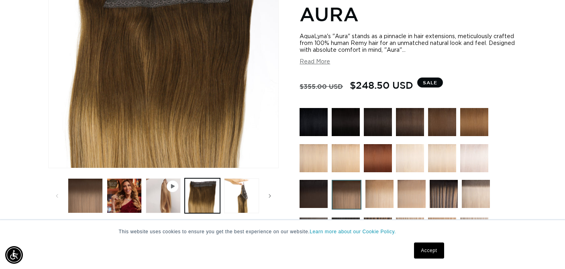
scroll to position [0, 508]
click at [239, 200] on button "Load image 4 in gallery view" at bounding box center [241, 195] width 35 height 35
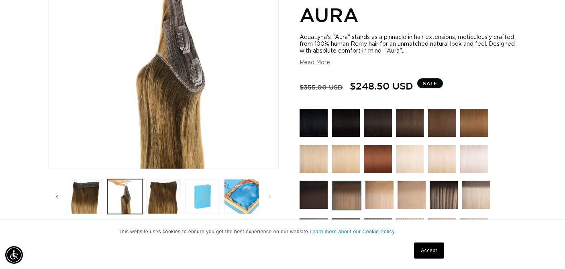
scroll to position [123, 0]
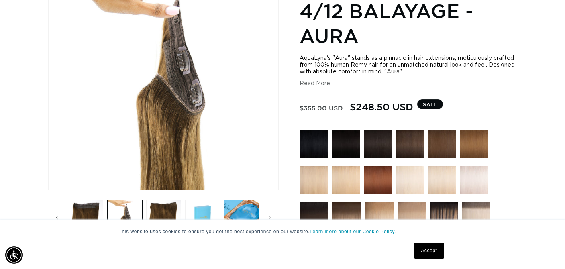
click at [476, 145] on img at bounding box center [474, 144] width 28 height 28
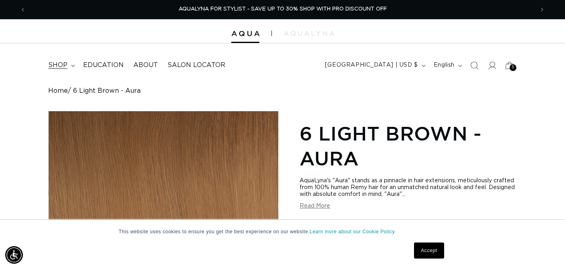
click at [56, 65] on span "shop" at bounding box center [57, 65] width 19 height 8
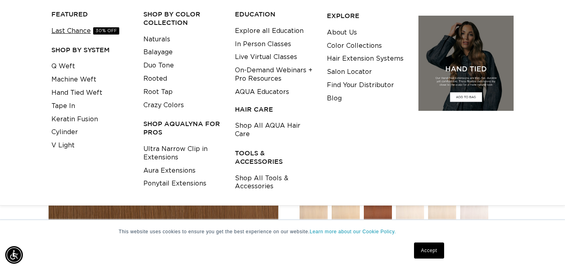
click at [73, 30] on link "Last Chance 30% OFF" at bounding box center [85, 31] width 68 height 13
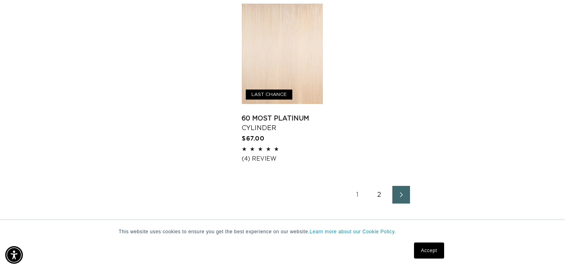
click at [380, 202] on link "2" at bounding box center [380, 195] width 18 height 18
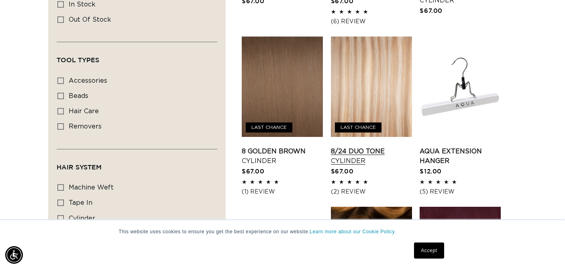
scroll to position [420, 0]
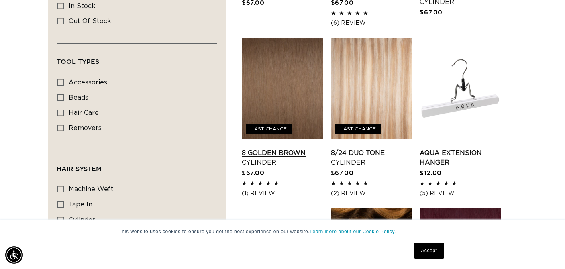
click at [276, 148] on link "8 Golden Brown Cylinder" at bounding box center [282, 157] width 81 height 19
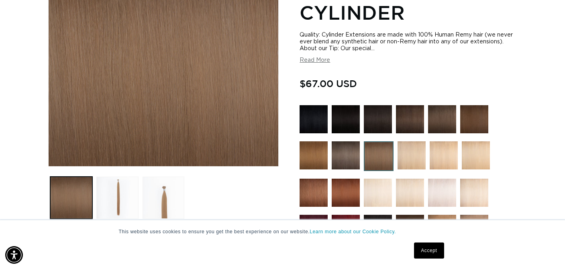
scroll to position [0, 508]
click at [116, 195] on button "Load image 2 in gallery view" at bounding box center [117, 198] width 42 height 42
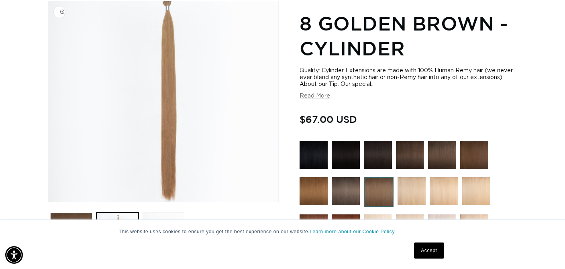
scroll to position [0, 1016]
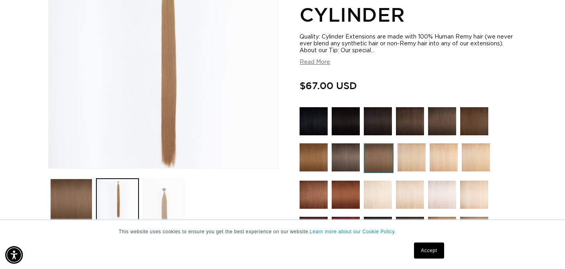
click at [157, 206] on button "Load image 3 in gallery view" at bounding box center [164, 200] width 42 height 42
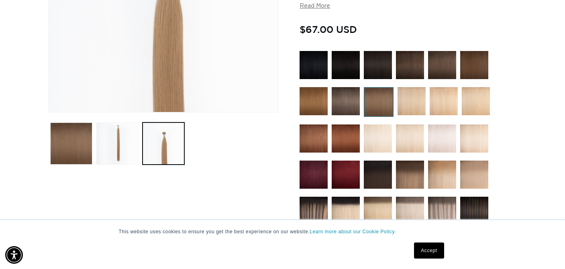
scroll to position [0, 0]
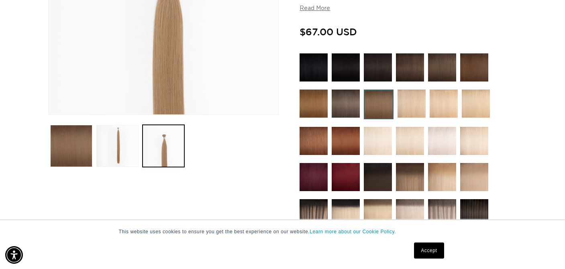
click at [444, 72] on img at bounding box center [442, 67] width 28 height 28
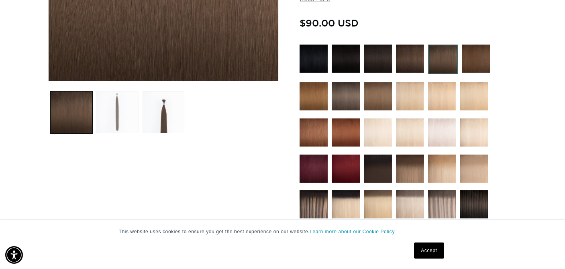
click at [117, 112] on button "Load image 2 in gallery view" at bounding box center [117, 112] width 42 height 42
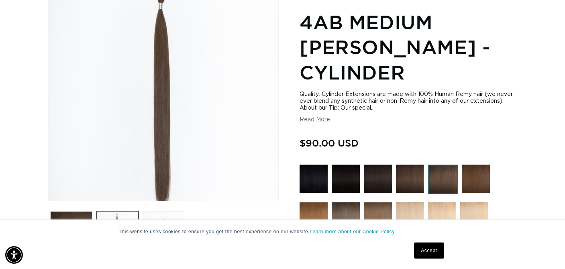
scroll to position [110, 0]
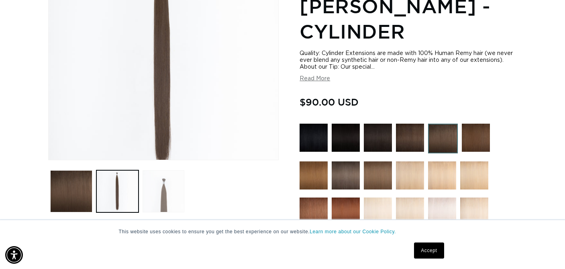
click at [166, 190] on button "Load image 3 in gallery view" at bounding box center [164, 191] width 42 height 42
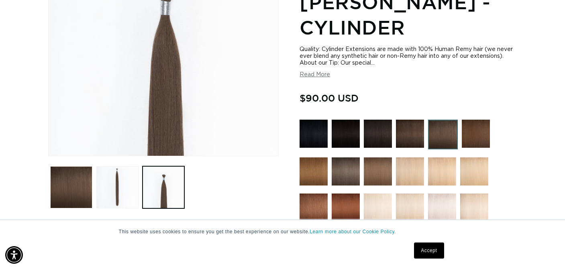
scroll to position [157, 0]
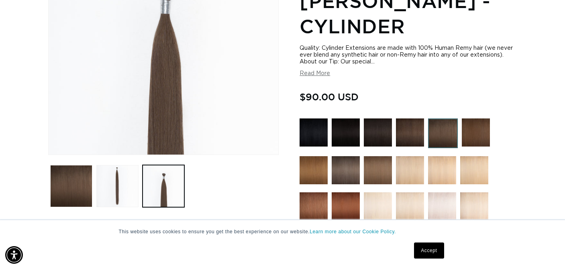
click at [478, 118] on img at bounding box center [476, 132] width 28 height 28
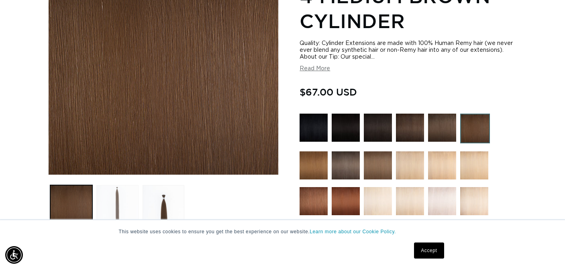
scroll to position [0, 508]
click at [118, 202] on button "Load image 2 in gallery view" at bounding box center [117, 206] width 42 height 42
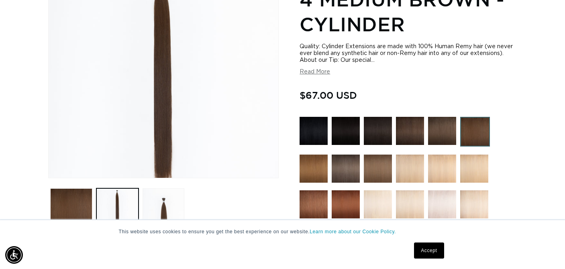
scroll to position [138, 0]
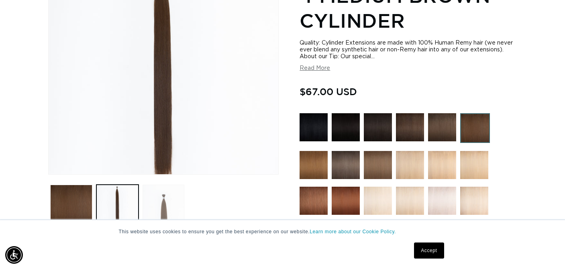
click at [165, 206] on button "Load image 3 in gallery view" at bounding box center [164, 206] width 42 height 42
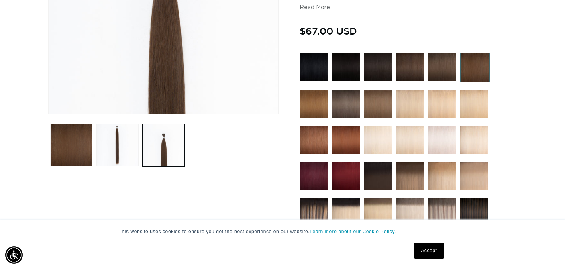
scroll to position [195, 0]
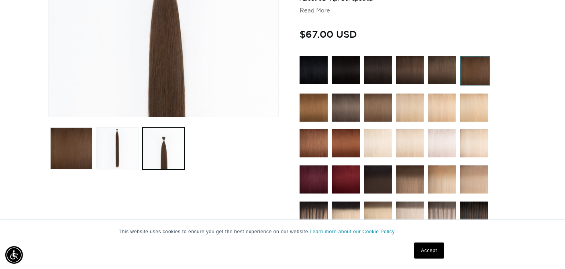
click at [322, 108] on img at bounding box center [314, 108] width 28 height 28
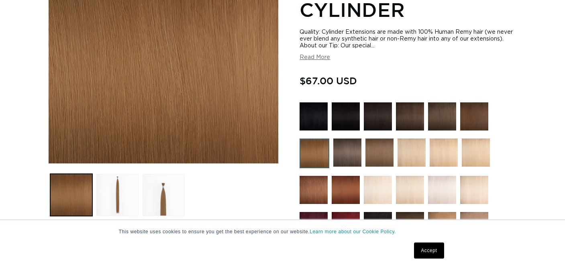
click at [345, 158] on img at bounding box center [347, 153] width 28 height 28
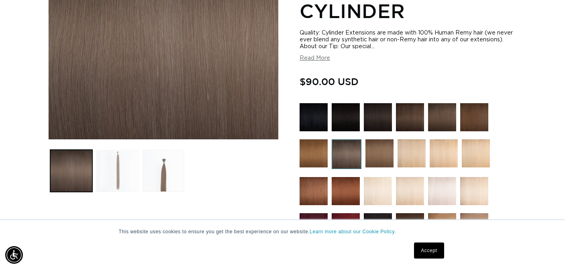
scroll to position [0, 508]
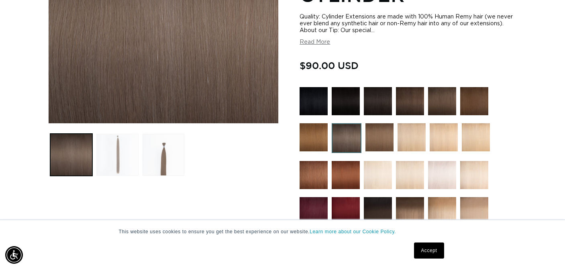
click at [121, 160] on button "Load image 2 in gallery view" at bounding box center [117, 155] width 42 height 42
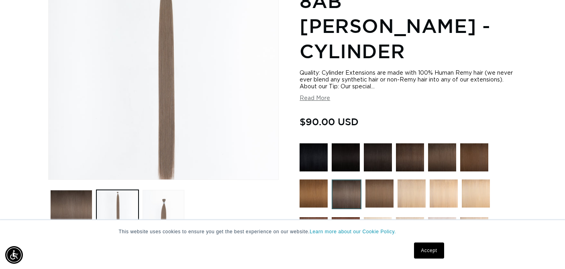
scroll to position [143, 0]
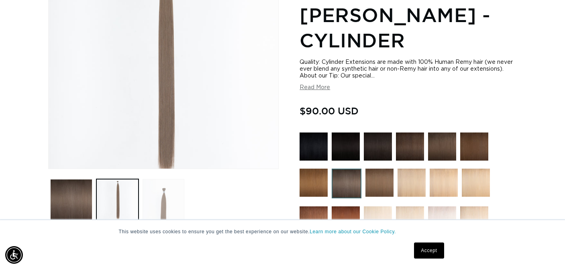
click at [168, 205] on button "Load image 3 in gallery view" at bounding box center [164, 200] width 42 height 42
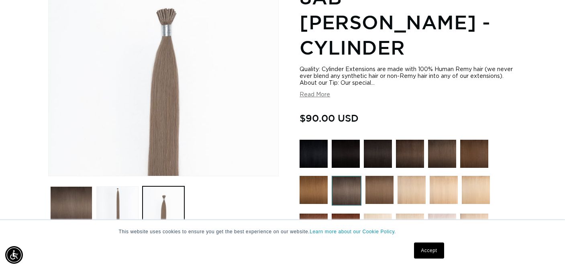
scroll to position [0, 508]
click at [386, 176] on img at bounding box center [380, 190] width 28 height 28
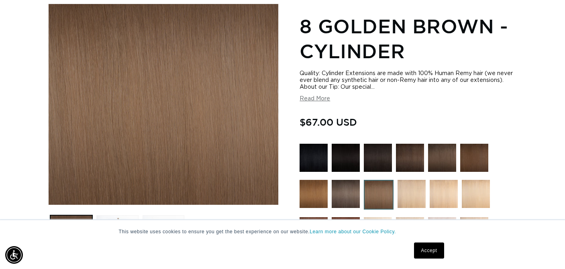
scroll to position [109, 0]
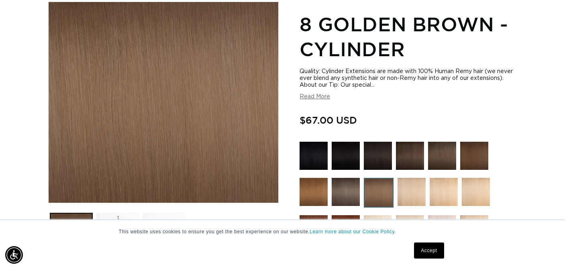
click at [322, 98] on button "Read More" at bounding box center [315, 97] width 31 height 7
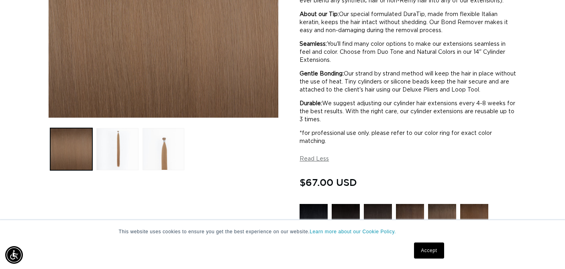
scroll to position [0, 0]
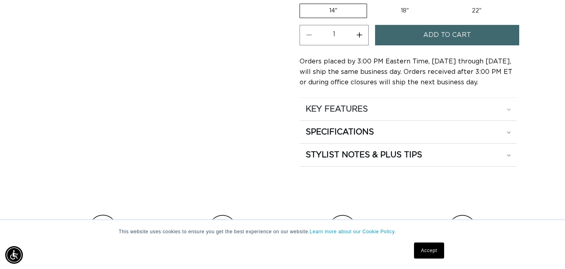
click at [509, 114] on div "KEY FEATURES" at bounding box center [408, 109] width 205 height 10
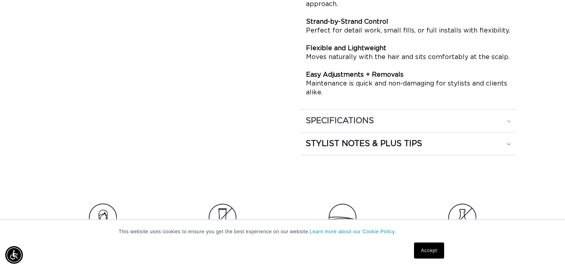
click at [510, 123] on icon at bounding box center [509, 121] width 4 height 2
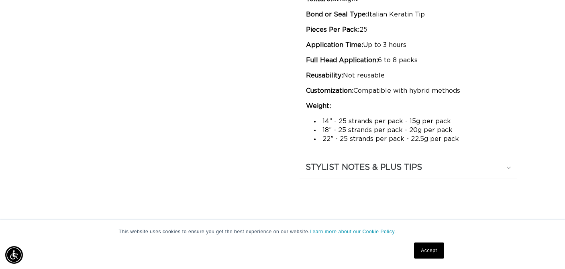
click at [510, 173] on div "STYLIST NOTES & PLUS TIPS" at bounding box center [408, 167] width 205 height 10
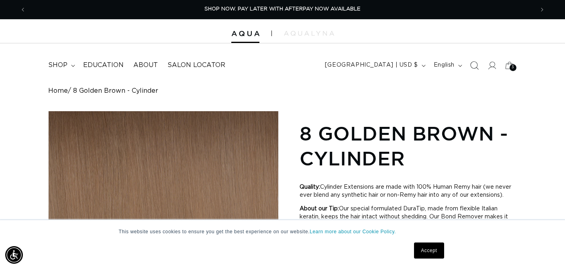
click at [474, 65] on icon "Search" at bounding box center [474, 65] width 8 height 8
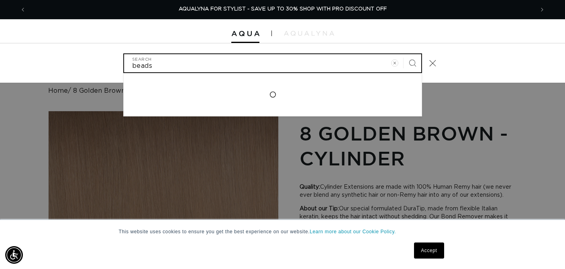
type input "beads"
click at [413, 62] on button "Search" at bounding box center [413, 63] width 18 height 18
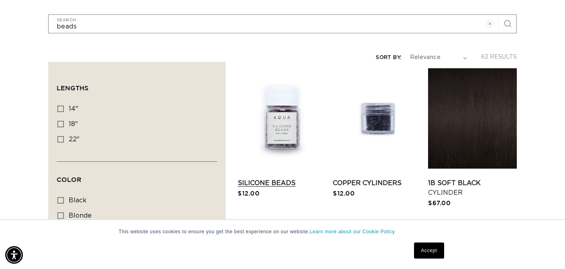
scroll to position [125, 0]
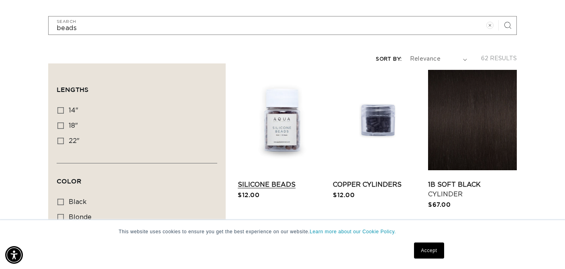
click at [280, 180] on link "Silicone Beads" at bounding box center [282, 185] width 89 height 10
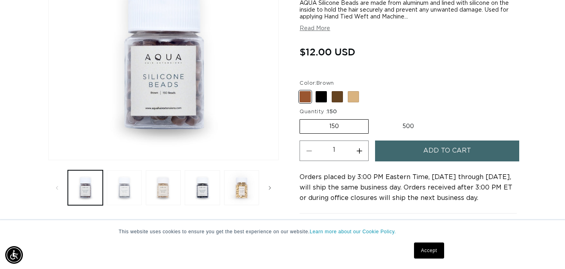
scroll to position [0, 1016]
click at [129, 195] on button "Load image 2 in gallery view" at bounding box center [124, 187] width 35 height 35
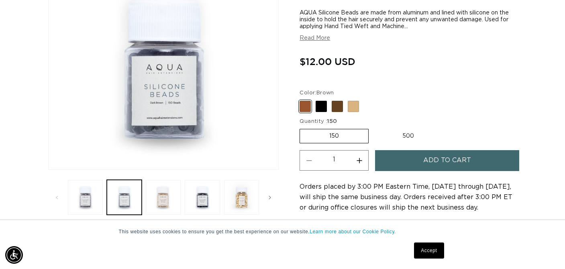
scroll to position [146, 0]
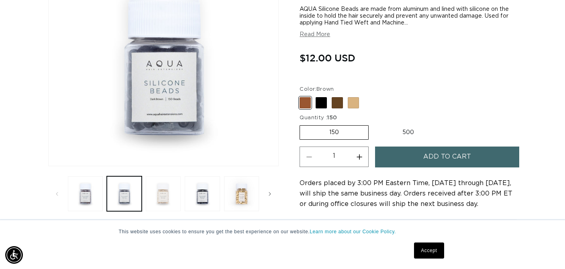
click at [161, 200] on button "Load image 3 in gallery view" at bounding box center [163, 193] width 35 height 35
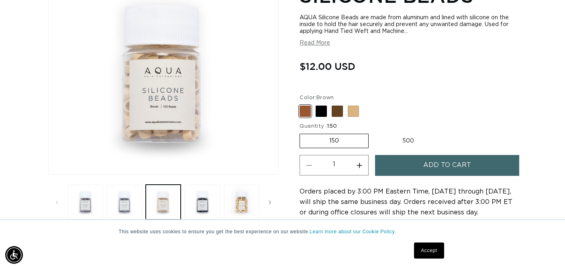
scroll to position [139, 0]
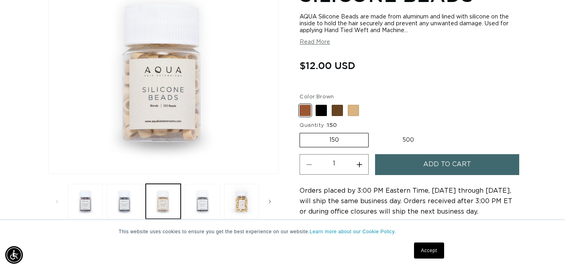
click at [208, 204] on button "Load image 4 in gallery view" at bounding box center [202, 201] width 35 height 35
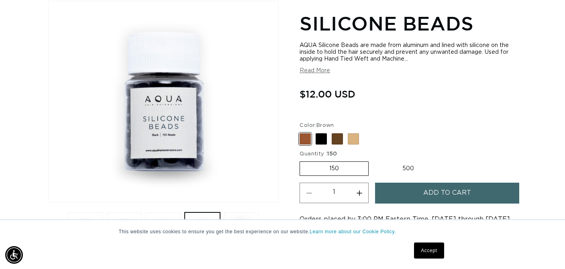
scroll to position [0, 1016]
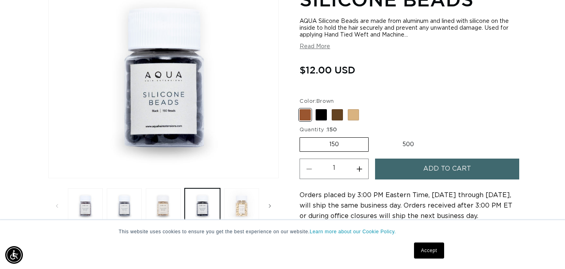
click at [243, 207] on button "Load image 5 in gallery view" at bounding box center [241, 205] width 35 height 35
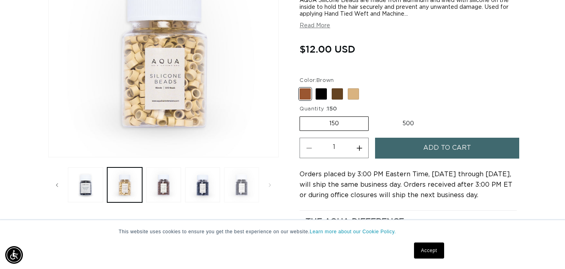
scroll to position [157, 0]
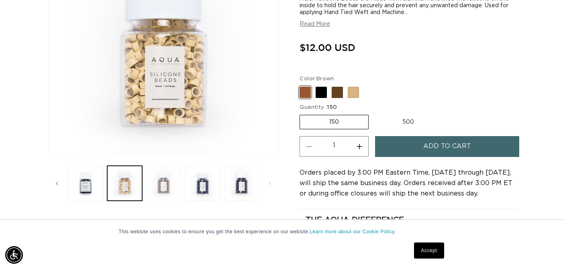
click at [168, 189] on button "Load image 6 in gallery view" at bounding box center [163, 183] width 35 height 35
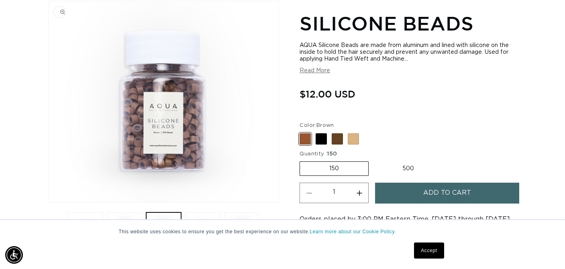
scroll to position [0, 0]
click at [147, 143] on img "Gallery Viewer" at bounding box center [164, 101] width 230 height 201
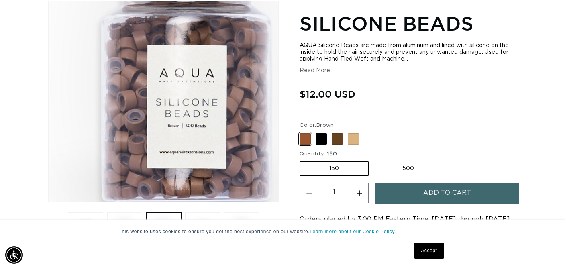
scroll to position [0, 508]
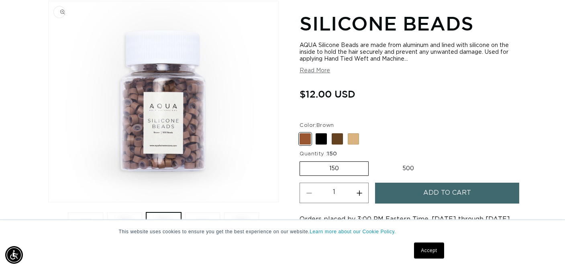
click at [318, 71] on button "Read More" at bounding box center [315, 70] width 31 height 7
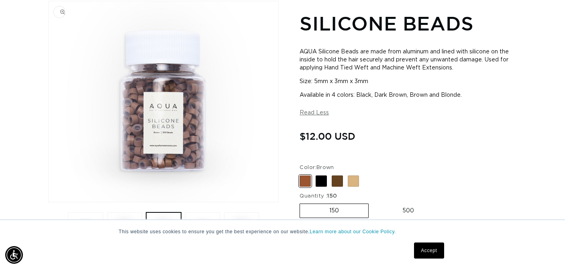
scroll to position [0, 0]
click at [170, 135] on img "Gallery Viewer" at bounding box center [164, 101] width 230 height 201
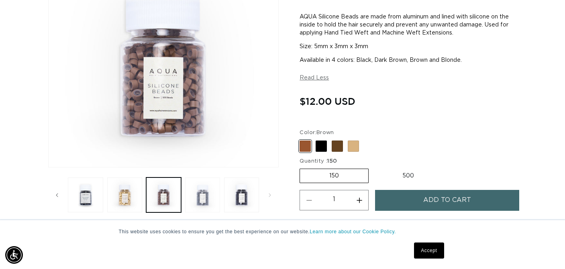
scroll to position [0, 508]
click at [206, 200] on button "Load image 7 in gallery view" at bounding box center [202, 195] width 35 height 35
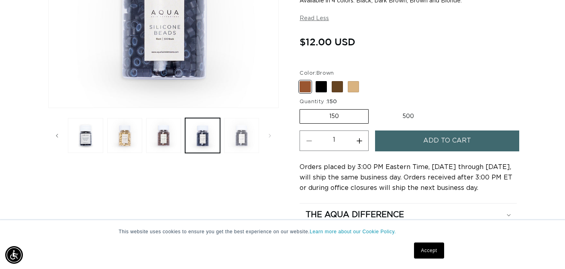
click at [245, 140] on button "Load image 8 in gallery view" at bounding box center [241, 135] width 35 height 35
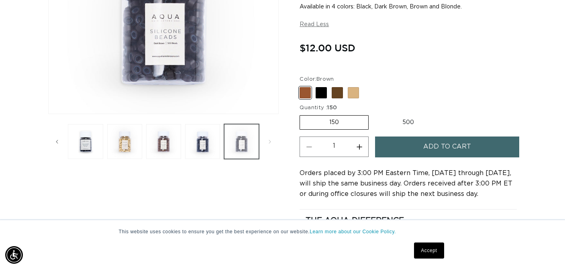
scroll to position [0, 0]
click at [165, 143] on button "Load image 6 in gallery view" at bounding box center [163, 141] width 35 height 35
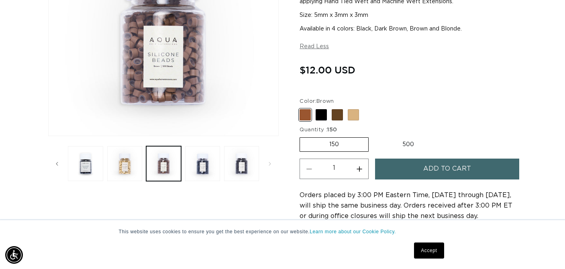
scroll to position [200, 0]
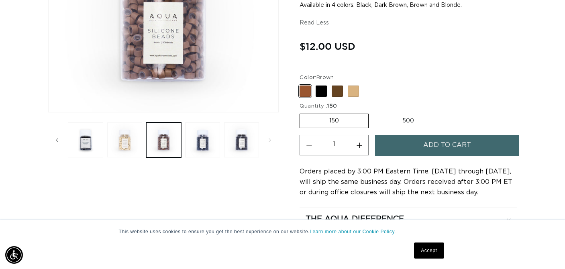
click at [125, 143] on button "Load image 5 in gallery view" at bounding box center [124, 140] width 35 height 35
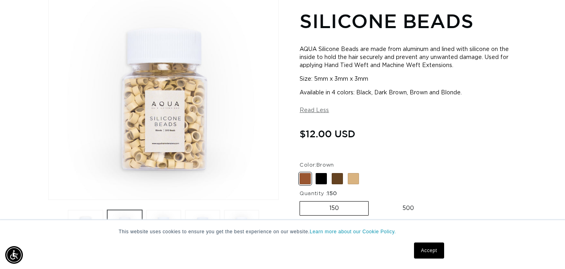
scroll to position [110, 0]
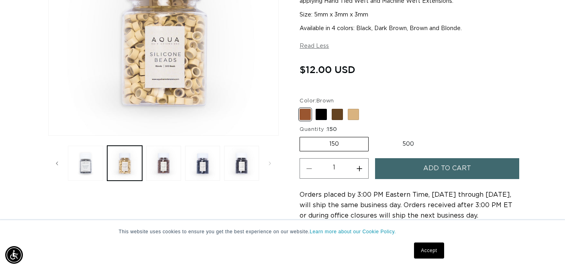
click at [90, 165] on button "Load image 4 in gallery view" at bounding box center [85, 163] width 35 height 35
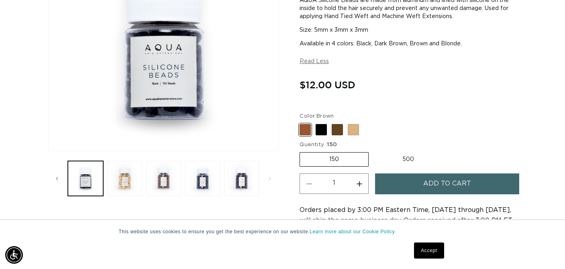
scroll to position [180, 0]
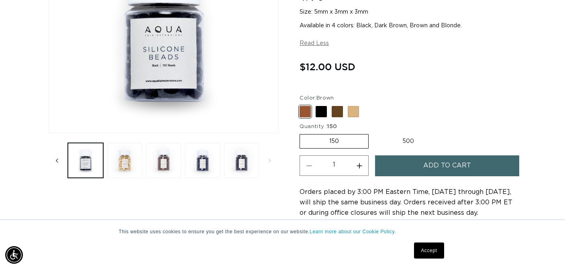
click at [57, 160] on icon "Slide left" at bounding box center [57, 161] width 2 height 4
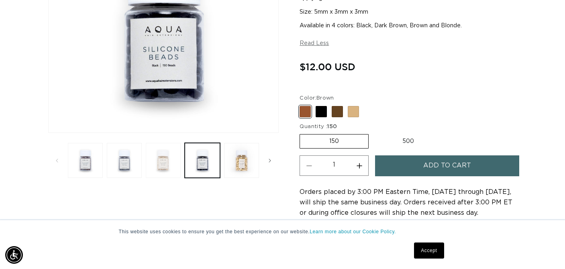
click at [164, 167] on button "Load image 3 in gallery view" at bounding box center [163, 160] width 35 height 35
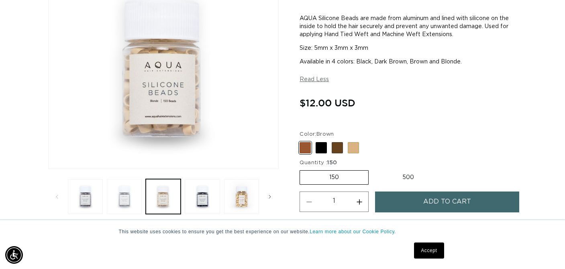
click at [127, 195] on button "Load image 2 in gallery view" at bounding box center [124, 196] width 35 height 35
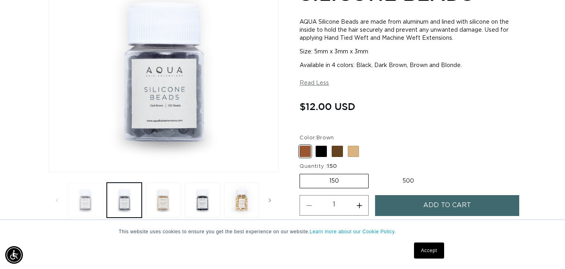
click at [86, 202] on button "Load image 1 in gallery view" at bounding box center [85, 200] width 35 height 35
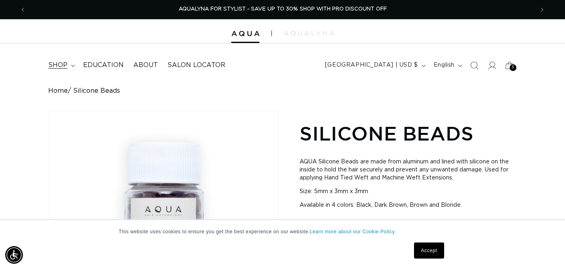
click at [61, 64] on span "shop" at bounding box center [57, 65] width 19 height 8
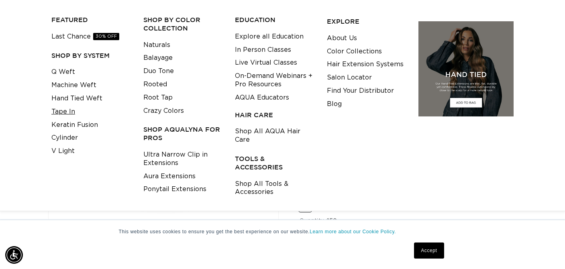
click at [68, 108] on link "Tape In" at bounding box center [63, 111] width 24 height 13
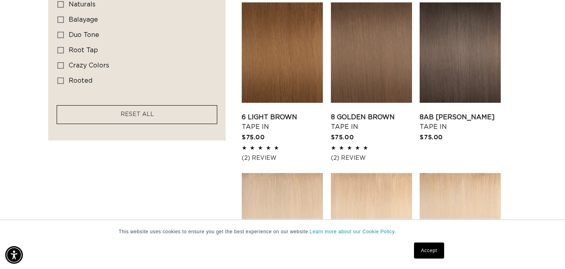
scroll to position [624, 0]
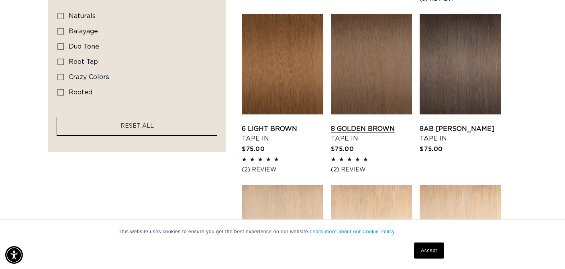
click at [364, 124] on link "8 Golden Brown Tape In" at bounding box center [371, 133] width 81 height 19
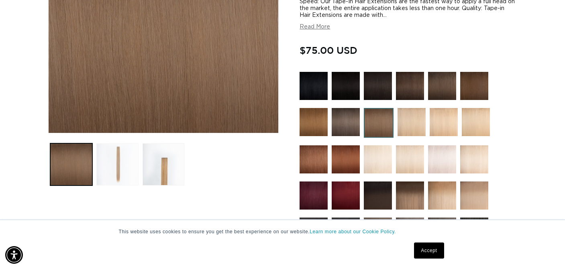
scroll to position [0, 508]
click at [113, 168] on button "Load image 2 in gallery view" at bounding box center [117, 164] width 42 height 42
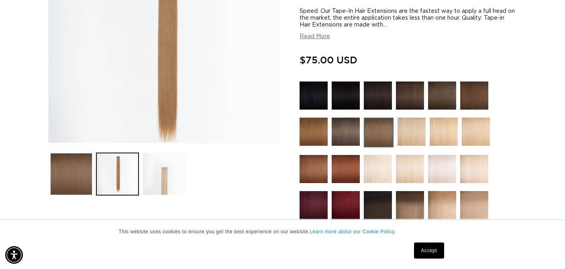
scroll to position [0, 1016]
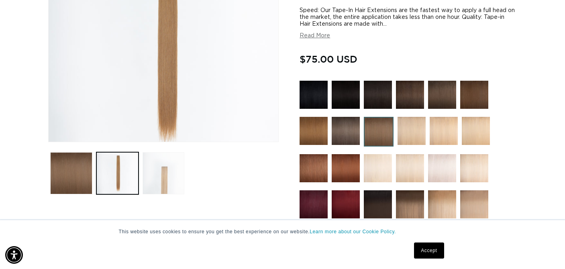
click at [165, 176] on button "Load image 3 in gallery view" at bounding box center [164, 173] width 42 height 42
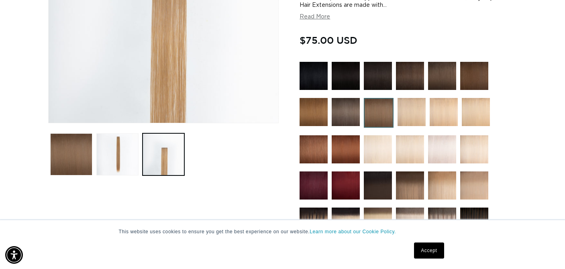
click at [316, 115] on img at bounding box center [314, 112] width 28 height 28
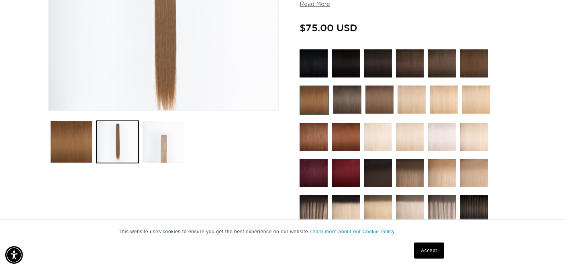
scroll to position [0, 1016]
click at [167, 148] on button "Load image 3 in gallery view" at bounding box center [164, 142] width 42 height 42
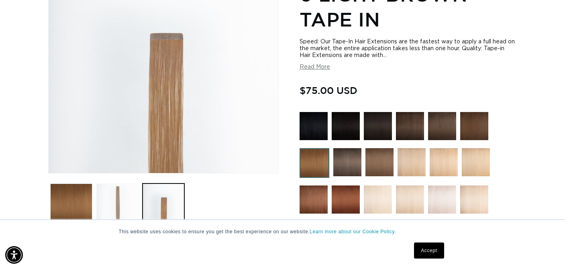
click at [125, 199] on button "Load image 2 in gallery view" at bounding box center [117, 205] width 42 height 42
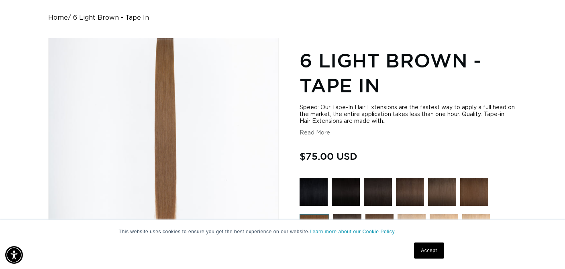
scroll to position [76, 0]
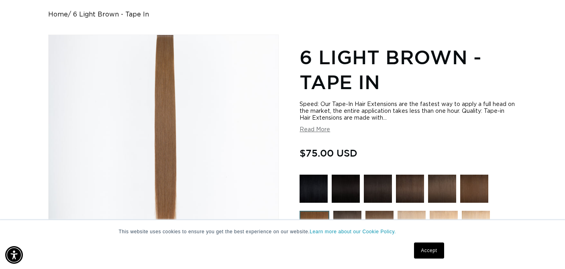
click at [313, 131] on button "Read More" at bounding box center [315, 130] width 31 height 7
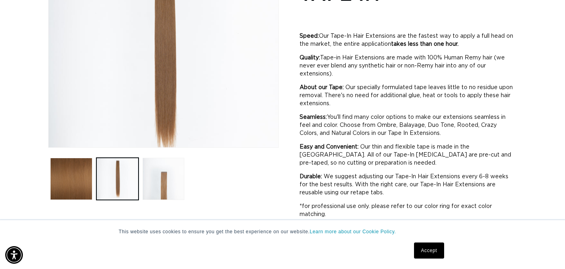
scroll to position [0, 0]
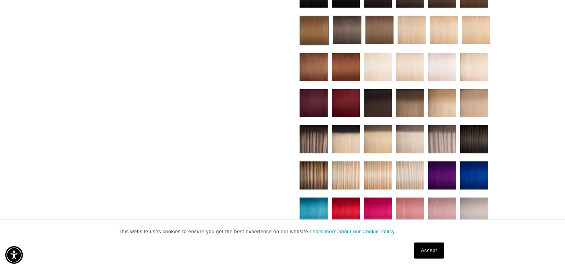
click at [413, 108] on img at bounding box center [410, 103] width 28 height 28
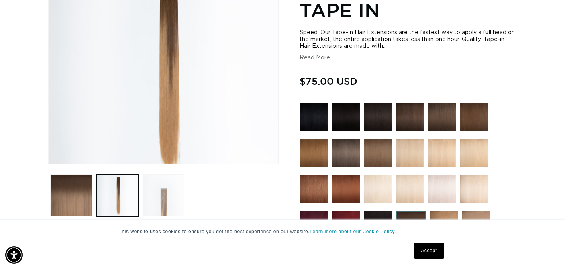
click at [159, 201] on button "Load image 3 in gallery view" at bounding box center [164, 195] width 42 height 42
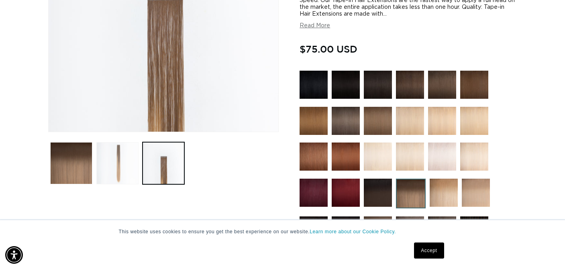
click at [113, 176] on button "Load image 2 in gallery view" at bounding box center [117, 163] width 42 height 42
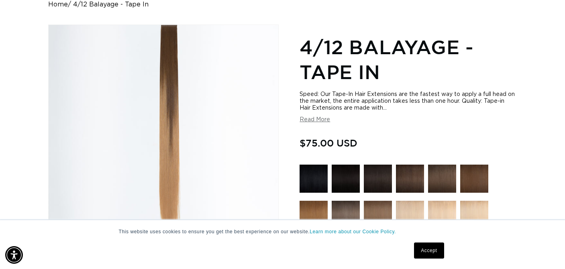
scroll to position [98, 0]
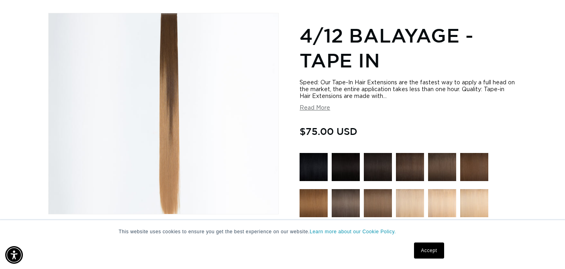
click at [442, 170] on img at bounding box center [442, 167] width 28 height 28
click at [473, 174] on img at bounding box center [474, 167] width 28 height 28
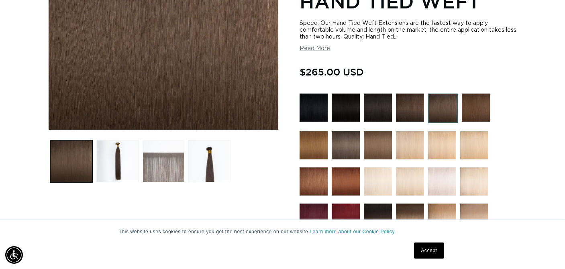
click at [165, 172] on button "Load image 3 in gallery view" at bounding box center [164, 161] width 42 height 42
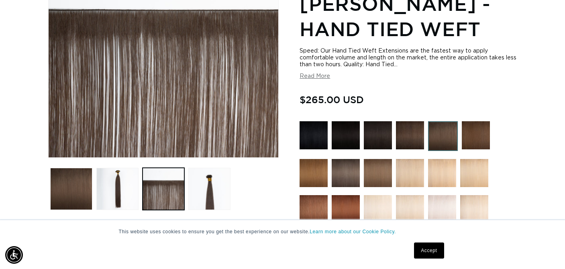
scroll to position [156, 0]
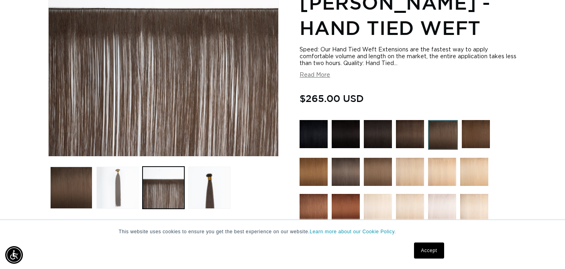
click at [121, 190] on button "Load image 2 in gallery view" at bounding box center [117, 188] width 42 height 42
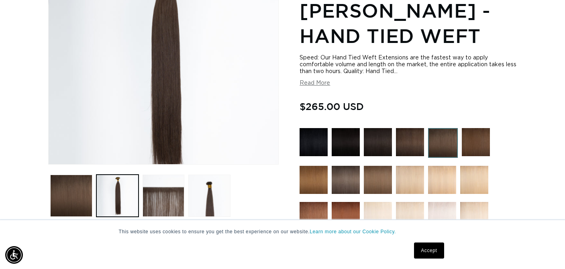
scroll to position [0, 0]
click at [412, 145] on img at bounding box center [410, 142] width 28 height 28
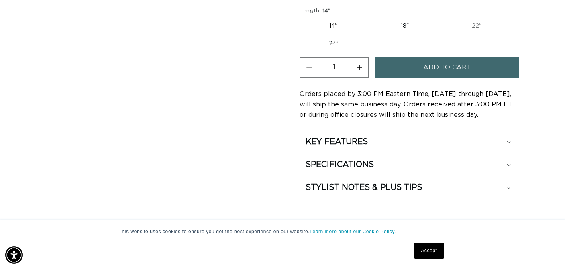
scroll to position [537, 0]
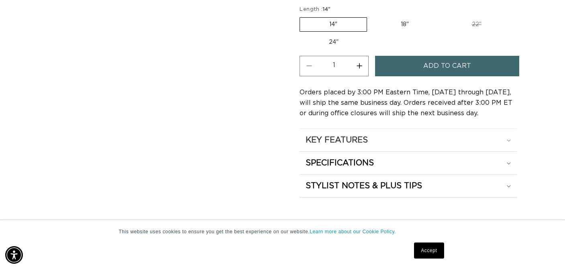
click at [509, 135] on div "KEY FEATURES" at bounding box center [408, 140] width 205 height 10
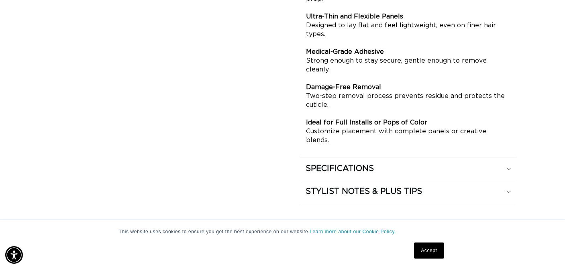
scroll to position [0, 0]
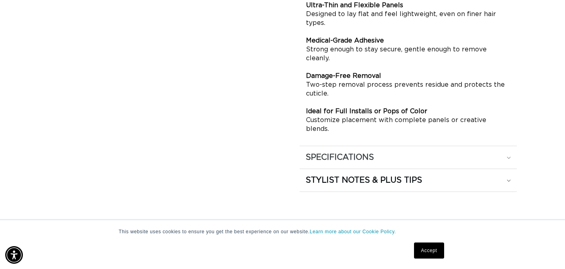
click at [509, 157] on icon at bounding box center [509, 158] width 4 height 2
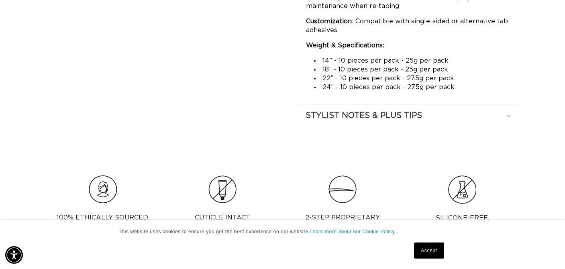
click at [509, 113] on div "STYLIST NOTES & PLUS TIPS" at bounding box center [408, 115] width 205 height 10
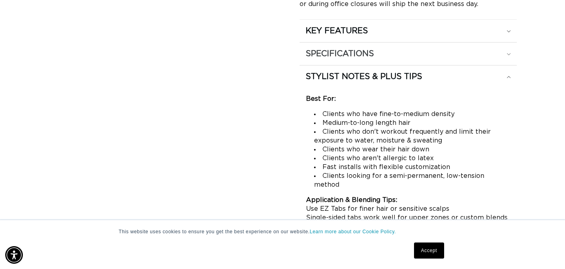
click at [510, 51] on div "SPECIFICATIONS" at bounding box center [408, 54] width 205 height 10
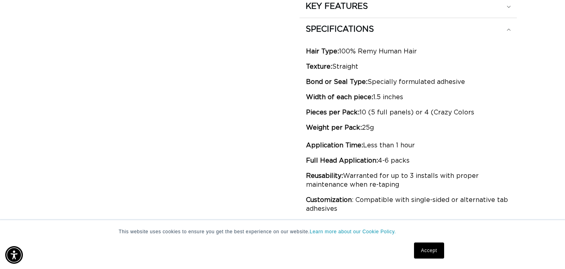
scroll to position [0, 508]
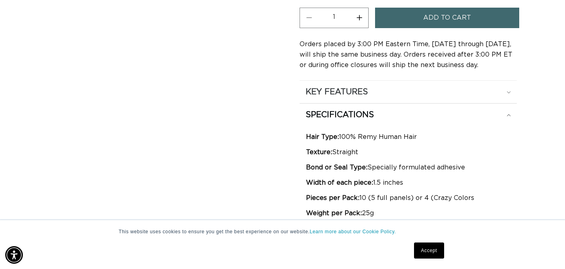
click at [509, 89] on div "KEY FEATURES" at bounding box center [408, 92] width 205 height 10
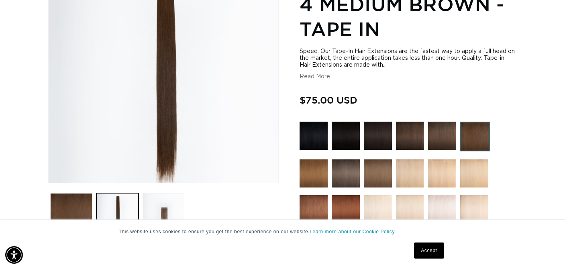
click at [315, 78] on button "Read More" at bounding box center [315, 77] width 31 height 7
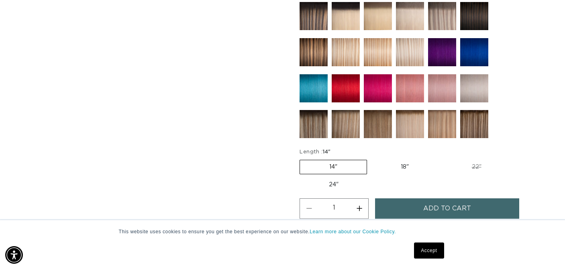
click at [341, 164] on label "14" Variant sold out or unavailable" at bounding box center [333, 167] width 67 height 14
click at [302, 159] on input "14" Variant sold out or unavailable" at bounding box center [302, 158] width 0 height 0
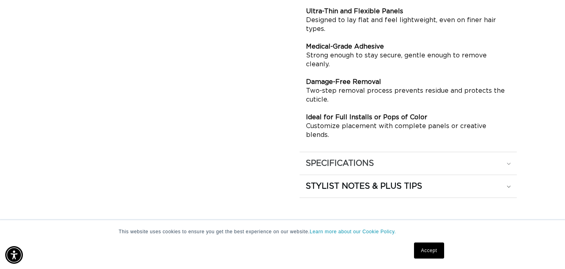
click at [509, 163] on icon at bounding box center [509, 164] width 4 height 2
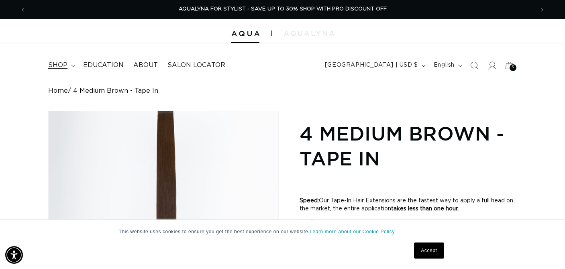
click at [55, 66] on span "shop" at bounding box center [57, 65] width 19 height 8
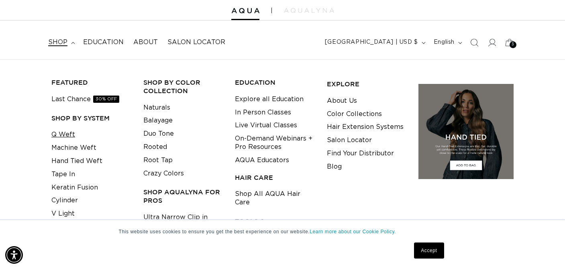
click at [67, 131] on link "Q Weft" at bounding box center [63, 134] width 24 height 13
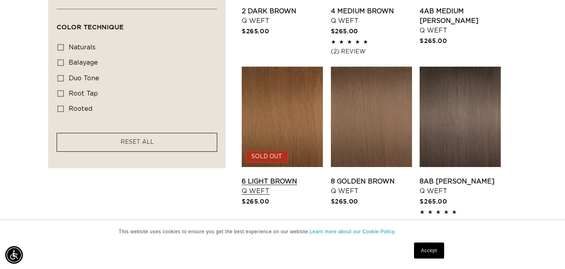
scroll to position [0, 1016]
click at [289, 177] on link "6 Light Brown Q Weft" at bounding box center [282, 186] width 81 height 19
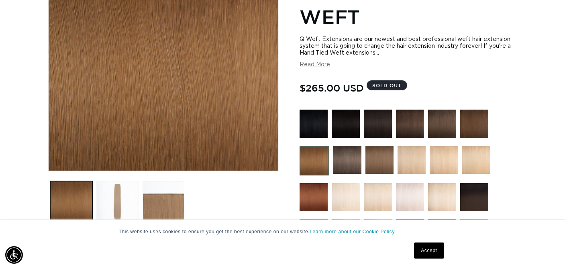
click at [119, 201] on button "Load image 2 in gallery view" at bounding box center [117, 202] width 42 height 42
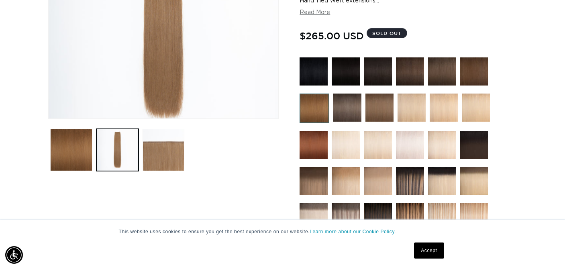
scroll to position [219, 0]
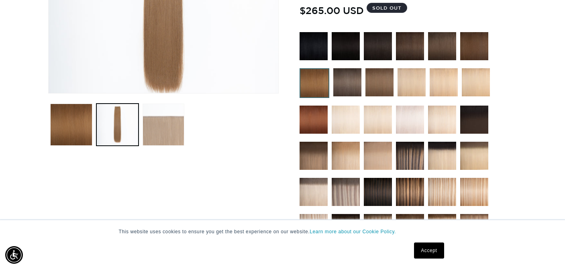
click at [159, 135] on button "Load image 3 in gallery view" at bounding box center [164, 125] width 42 height 42
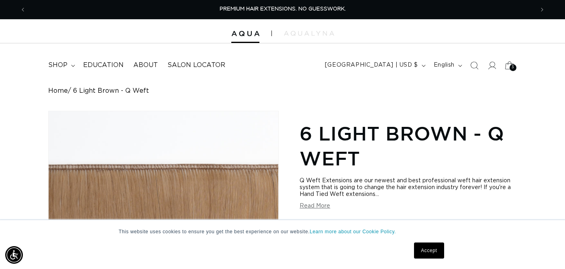
scroll to position [0, 0]
click at [511, 63] on icon at bounding box center [509, 65] width 9 height 8
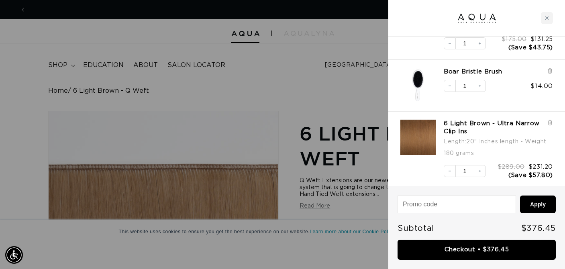
scroll to position [0, 1016]
click at [246, 106] on div at bounding box center [282, 134] width 565 height 269
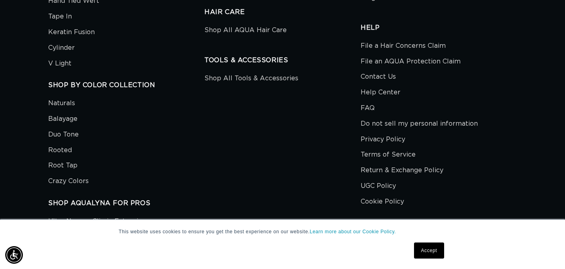
scroll to position [0, 508]
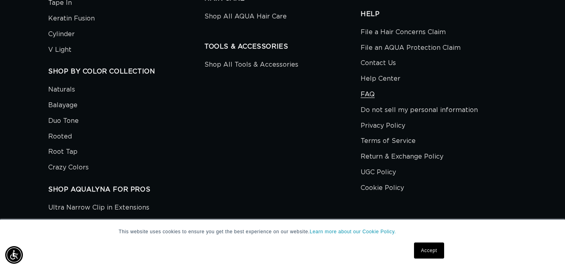
click at [369, 87] on link "FAQ" at bounding box center [368, 95] width 14 height 16
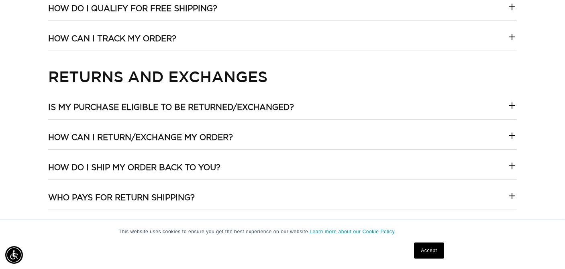
scroll to position [816, 0]
click at [511, 104] on icon at bounding box center [512, 105] width 10 height 10
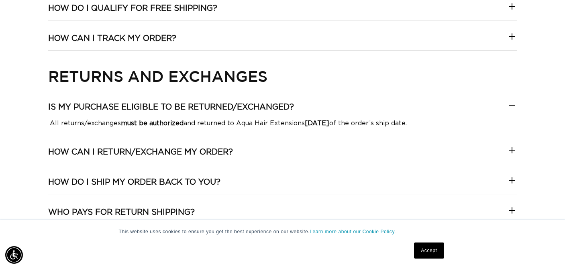
scroll to position [0, 508]
click at [515, 148] on icon at bounding box center [512, 150] width 10 height 10
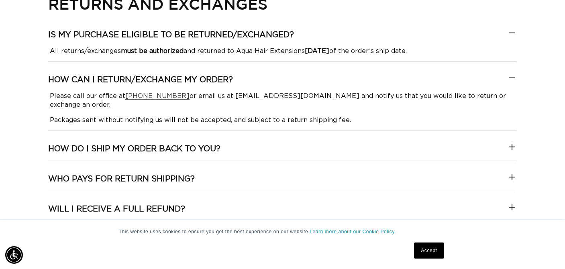
click at [511, 146] on icon at bounding box center [512, 147] width 10 height 10
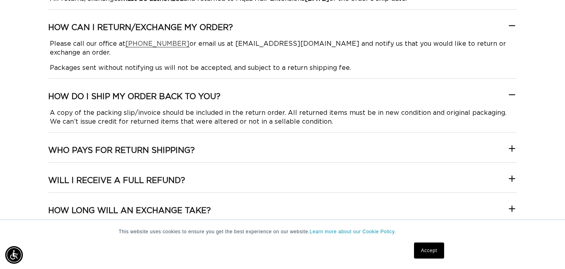
scroll to position [0, 0]
click at [511, 148] on icon at bounding box center [512, 149] width 10 height 10
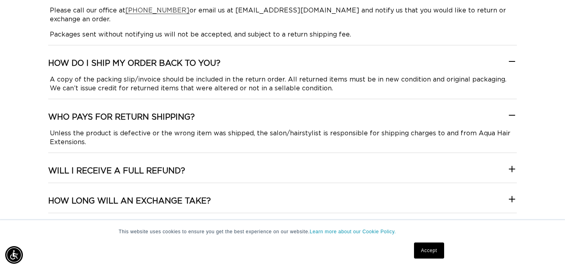
click at [510, 168] on icon at bounding box center [512, 169] width 10 height 10
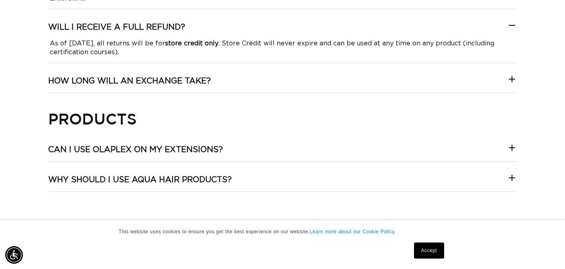
click at [513, 79] on icon at bounding box center [512, 79] width 6 height 0
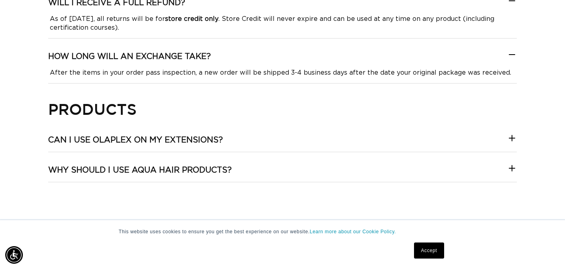
scroll to position [0, 508]
click at [514, 137] on icon at bounding box center [512, 138] width 10 height 10
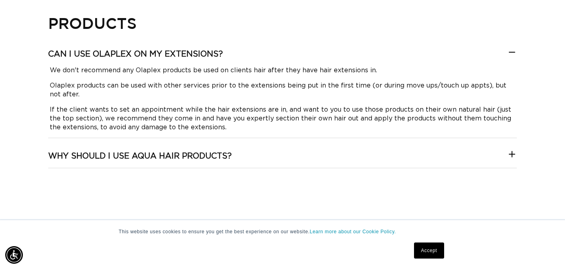
click at [513, 154] on icon at bounding box center [512, 154] width 6 height 0
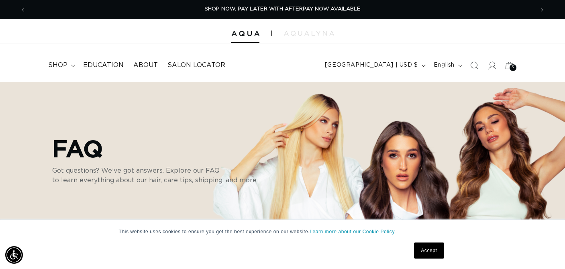
scroll to position [0, 0]
click at [474, 65] on icon "Search" at bounding box center [474, 65] width 8 height 8
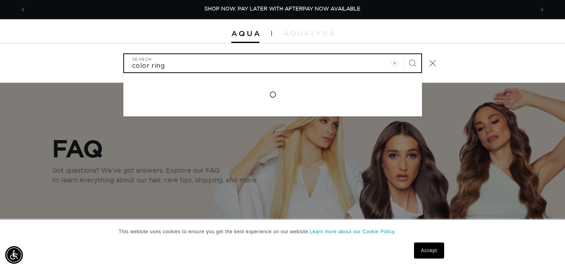
type input "color ring"
click at [413, 62] on button "Search" at bounding box center [413, 63] width 18 height 18
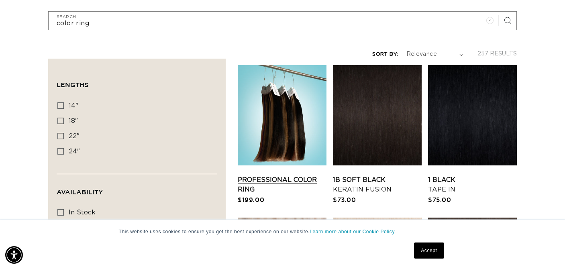
click at [271, 180] on link "Professional Color Ring" at bounding box center [282, 184] width 89 height 19
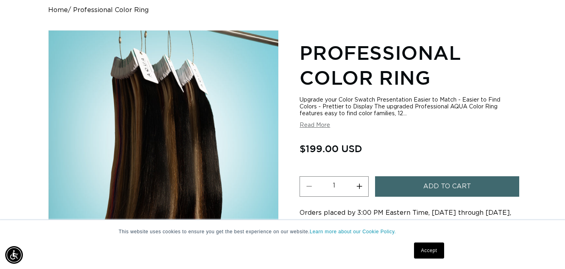
scroll to position [0, 1016]
click at [310, 128] on button "Read More" at bounding box center [315, 125] width 31 height 7
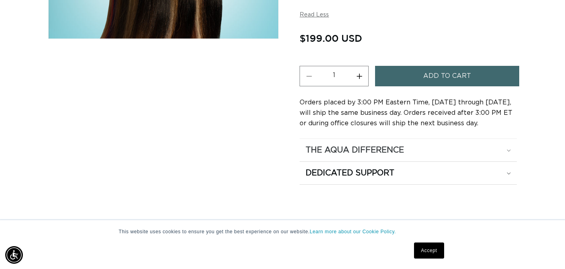
scroll to position [0, 0]
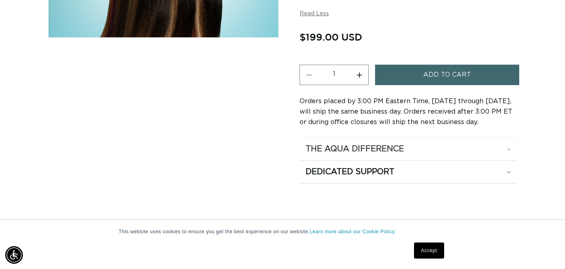
click at [508, 148] on div "The Aqua Difference" at bounding box center [408, 149] width 205 height 10
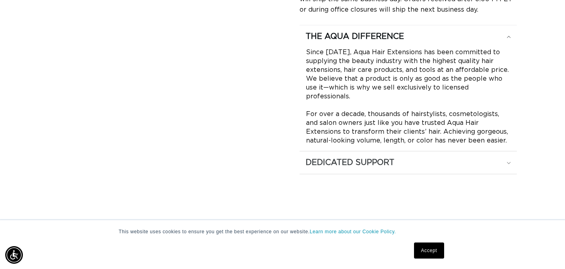
scroll to position [0, 508]
click at [509, 164] on icon at bounding box center [509, 163] width 4 height 2
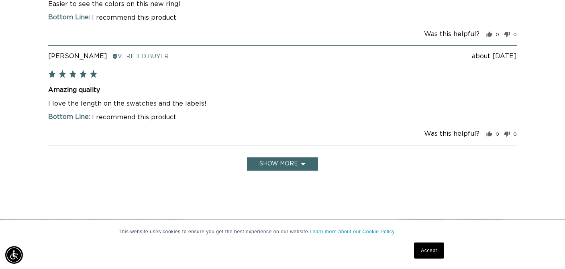
scroll to position [0, 0]
click at [310, 157] on button "Show more" at bounding box center [282, 163] width 71 height 13
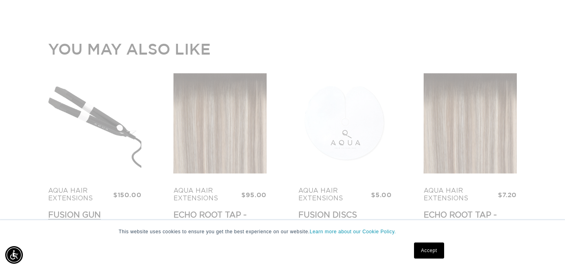
click at [78, 206] on link "Fusion Gun" at bounding box center [94, 211] width 93 height 10
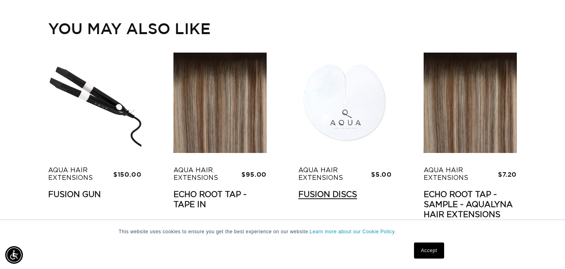
scroll to position [2030, 0]
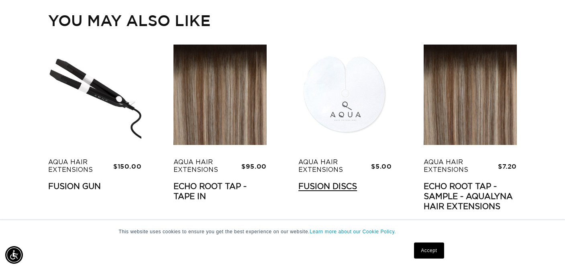
click at [327, 182] on link "Fusion Discs" at bounding box center [344, 187] width 93 height 10
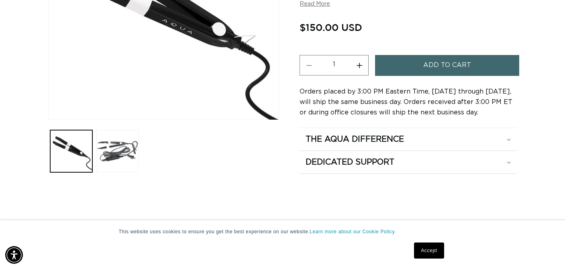
scroll to position [0, 1016]
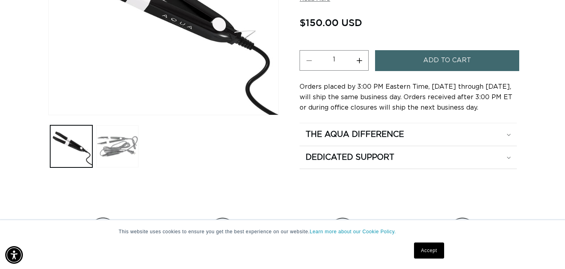
click at [117, 150] on button "Load image 2 in gallery view" at bounding box center [117, 146] width 42 height 42
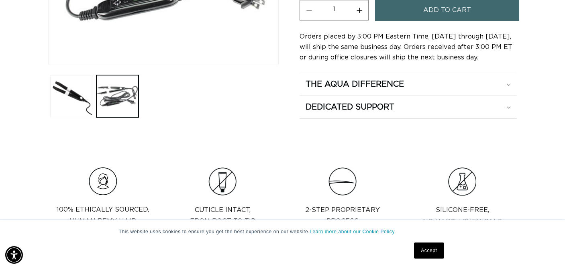
scroll to position [234, 0]
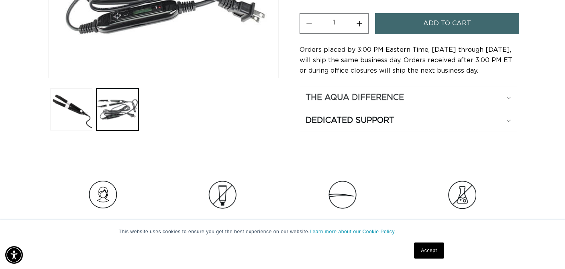
click at [506, 98] on div "The Aqua Difference" at bounding box center [408, 98] width 205 height 10
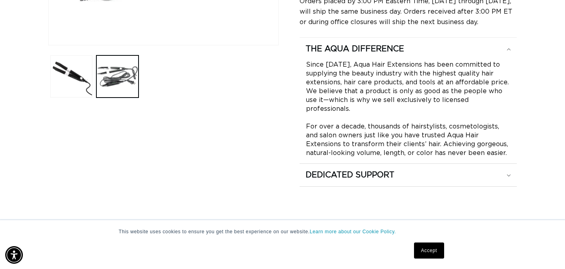
scroll to position [0, 1016]
click at [511, 168] on summary "Dedicated Support" at bounding box center [408, 175] width 217 height 22
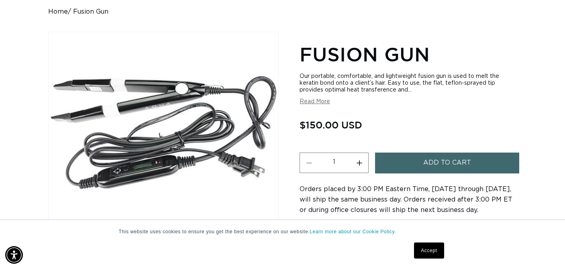
scroll to position [0, 508]
click at [312, 101] on button "Read More" at bounding box center [315, 101] width 31 height 7
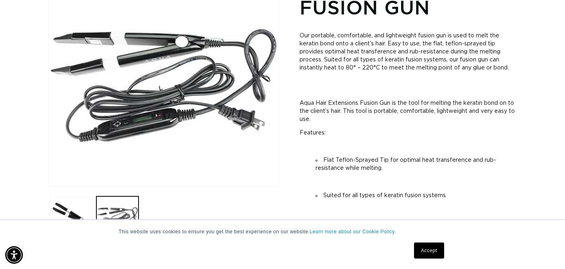
scroll to position [0, 0]
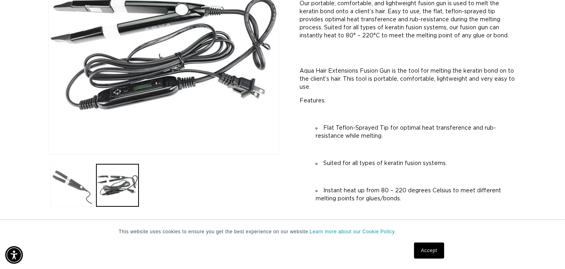
click at [72, 188] on button "Load image 1 in gallery view" at bounding box center [71, 185] width 42 height 42
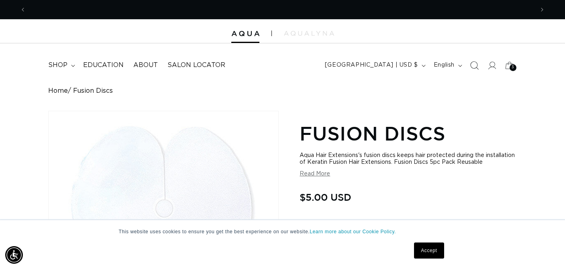
scroll to position [0, 1016]
click at [476, 63] on icon "Search" at bounding box center [474, 65] width 8 height 8
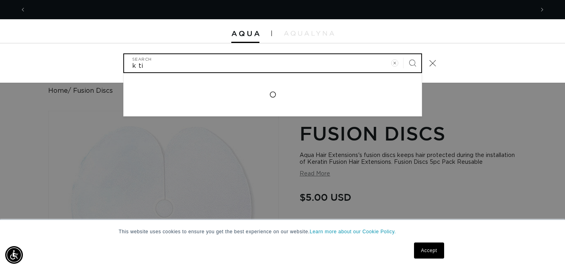
scroll to position [0, 0]
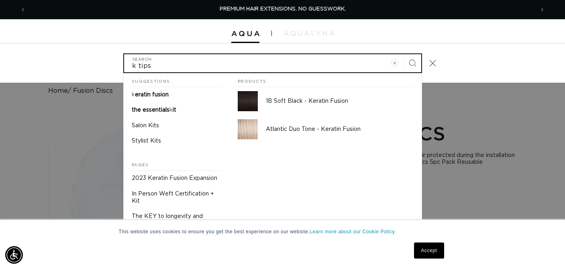
type input "k tips"
click at [413, 62] on button "Search" at bounding box center [413, 63] width 18 height 18
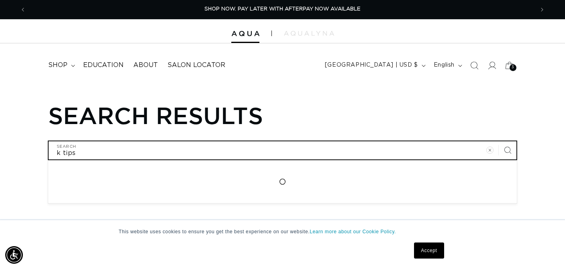
drag, startPoint x: 89, startPoint y: 155, endPoint x: 10, endPoint y: 151, distance: 79.3
click at [10, 151] on div "Search results k tips Search Loading... No results found for "k tips". Check th…" at bounding box center [282, 144] width 565 height 84
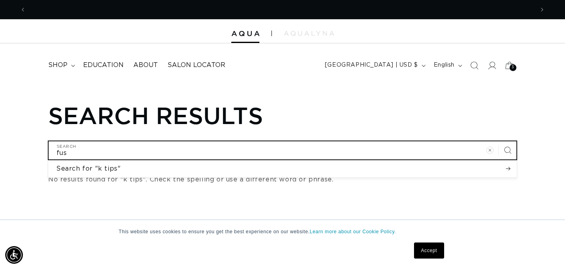
scroll to position [0, 1016]
type input "fusion"
click at [282, 168] on button "Search for "k tips"" at bounding box center [282, 168] width 469 height 17
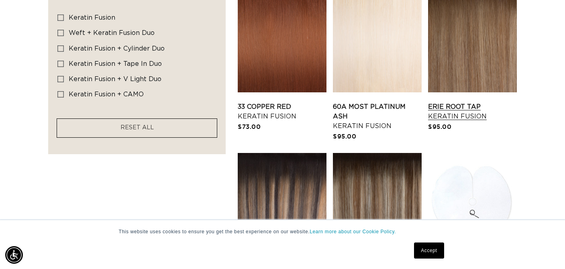
scroll to position [947, 0]
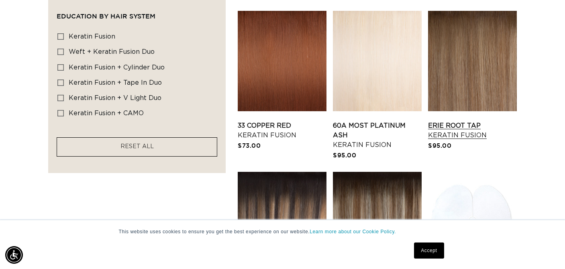
click at [462, 121] on link "Erie Root Tap Keratin Fusion" at bounding box center [472, 130] width 89 height 19
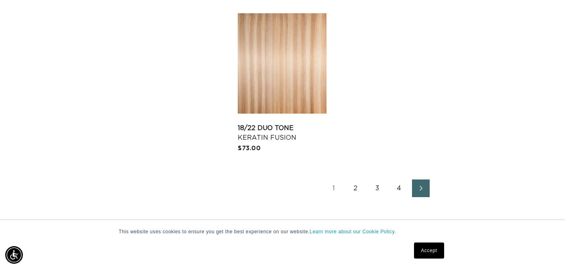
scroll to position [0, 1016]
click at [335, 193] on link "1" at bounding box center [334, 189] width 18 height 18
click at [356, 192] on link "2" at bounding box center [356, 189] width 18 height 18
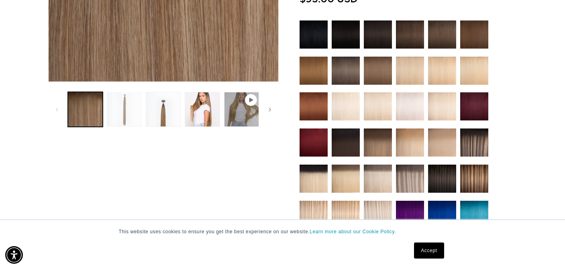
click at [129, 105] on button "Load image 2 in gallery view" at bounding box center [124, 109] width 35 height 35
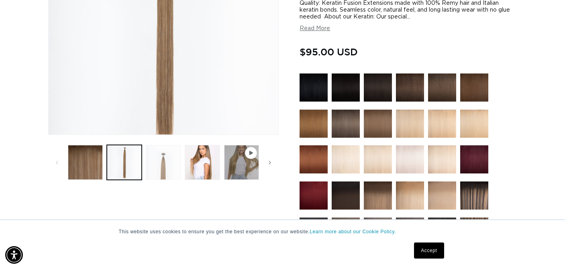
click at [167, 159] on button "Load image 3 in gallery view" at bounding box center [163, 162] width 35 height 35
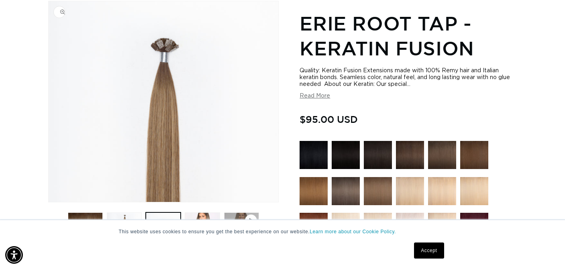
scroll to position [0, 1016]
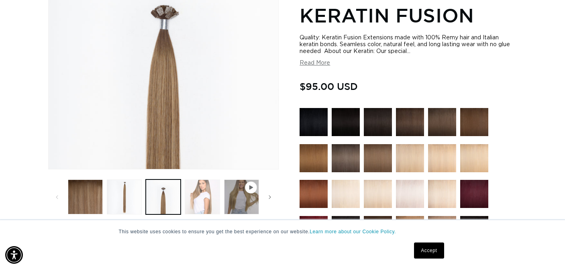
click at [205, 202] on button "Load image 4 in gallery view" at bounding box center [202, 197] width 35 height 35
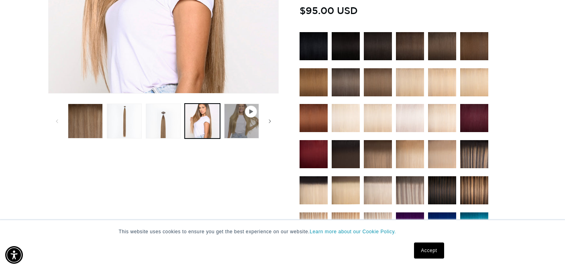
scroll to position [228, 0]
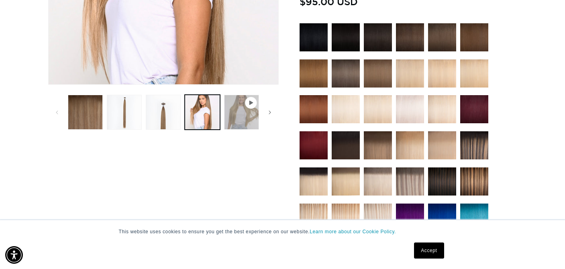
click at [243, 120] on button "Play video 1 in gallery view" at bounding box center [241, 112] width 35 height 35
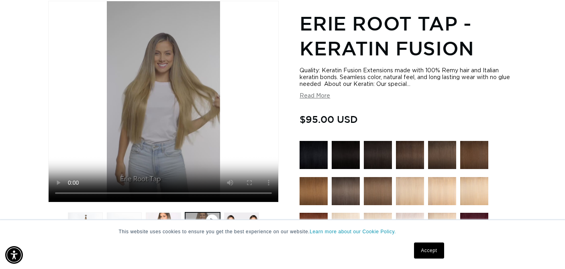
scroll to position [0, 1016]
click at [238, 192] on video "Erie Root Tap - Keratin Fusion" at bounding box center [164, 101] width 230 height 201
click at [239, 193] on video "Erie Root Tap - Keratin Fusion" at bounding box center [164, 101] width 230 height 201
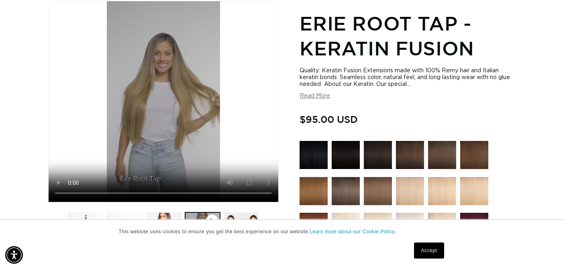
drag, startPoint x: 238, startPoint y: 176, endPoint x: 237, endPoint y: 161, distance: 14.9
click at [237, 161] on video "Erie Root Tap - Keratin Fusion" at bounding box center [164, 101] width 230 height 201
click at [71, 193] on video "Erie Root Tap - Keratin Fusion" at bounding box center [164, 101] width 230 height 201
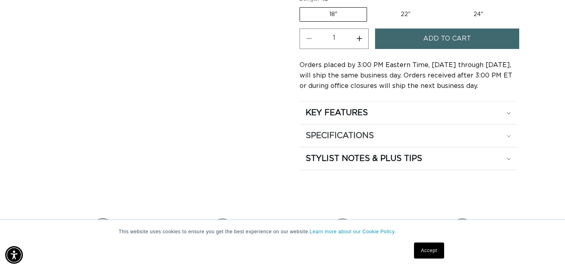
scroll to position [548, 0]
click at [509, 109] on div "KEY FEATURES" at bounding box center [408, 112] width 205 height 10
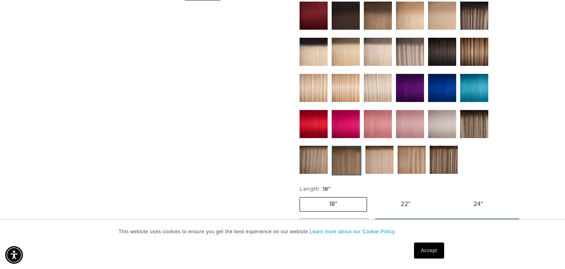
scroll to position [0, 0]
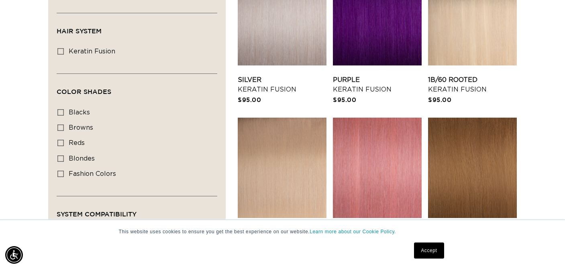
scroll to position [0, 1016]
click at [455, 228] on link "6 Light Brown Keratin Fusion" at bounding box center [472, 237] width 89 height 19
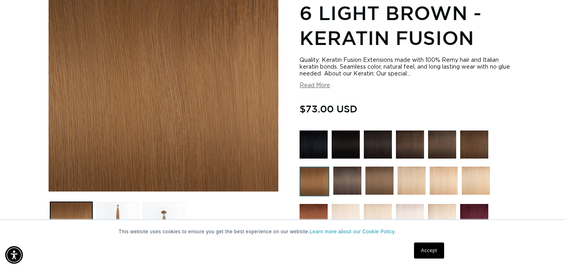
scroll to position [0, 1016]
click at [313, 86] on button "Read More" at bounding box center [315, 85] width 31 height 7
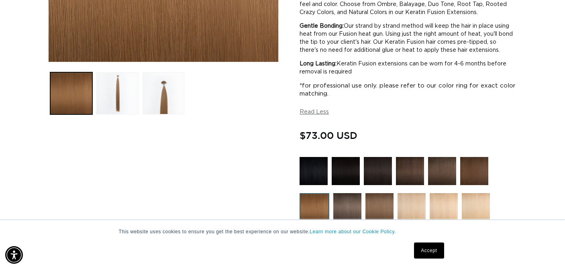
scroll to position [0, 0]
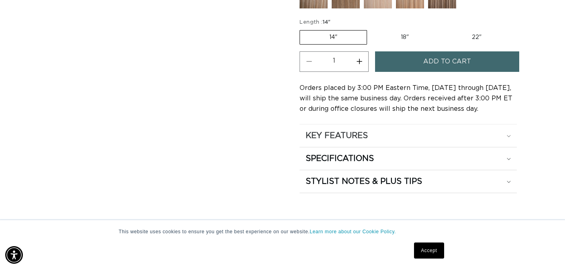
click at [507, 137] on icon at bounding box center [509, 136] width 4 height 2
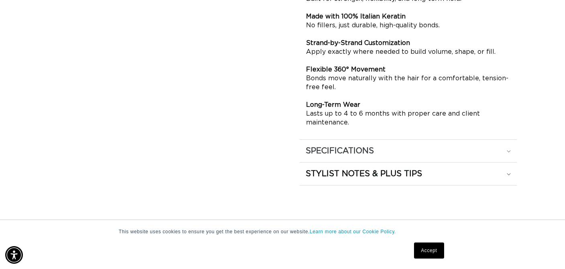
click at [510, 153] on icon at bounding box center [509, 151] width 4 height 2
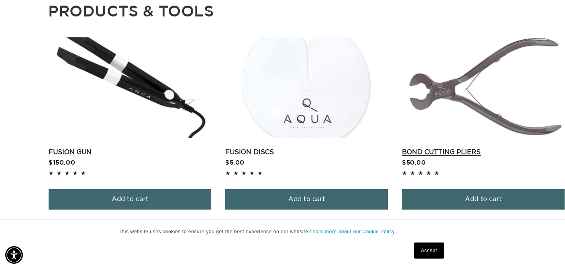
click at [466, 147] on link "Bond Cutting Pliers" at bounding box center [483, 152] width 163 height 10
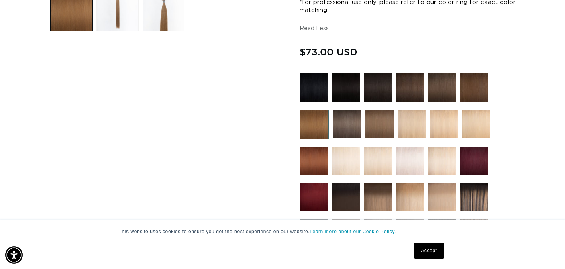
scroll to position [336, 0]
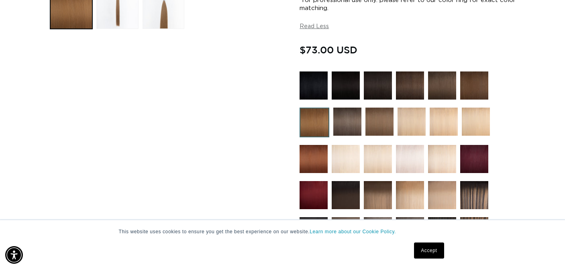
click at [411, 92] on img at bounding box center [410, 85] width 28 height 28
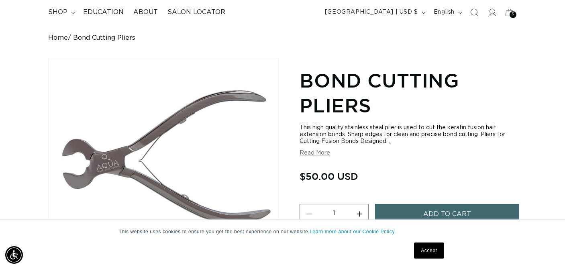
scroll to position [0, 508]
click at [317, 153] on button "Read More" at bounding box center [315, 153] width 31 height 7
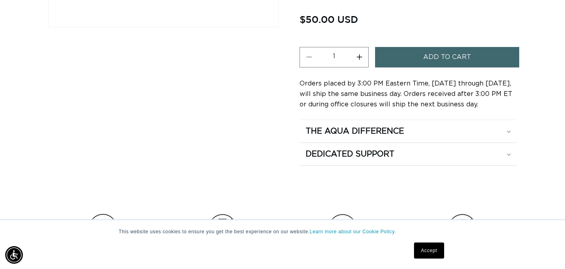
scroll to position [286, 0]
click at [507, 126] on div "The Aqua Difference" at bounding box center [408, 131] width 205 height 10
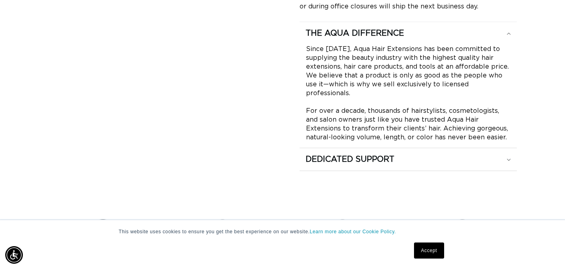
scroll to position [384, 0]
click at [508, 158] on icon at bounding box center [509, 159] width 4 height 2
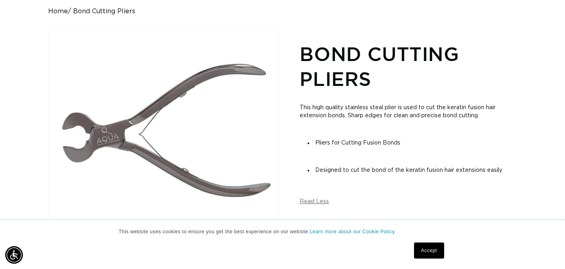
scroll to position [0, 1016]
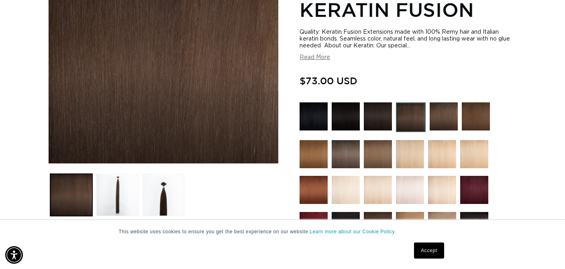
scroll to position [150, 0]
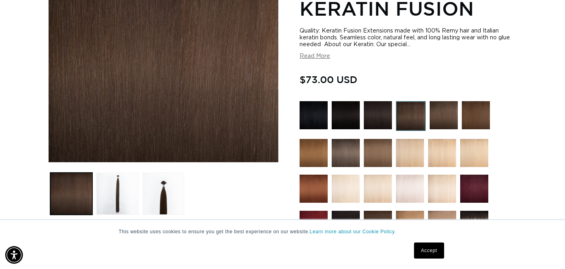
click at [388, 108] on img at bounding box center [378, 115] width 28 height 28
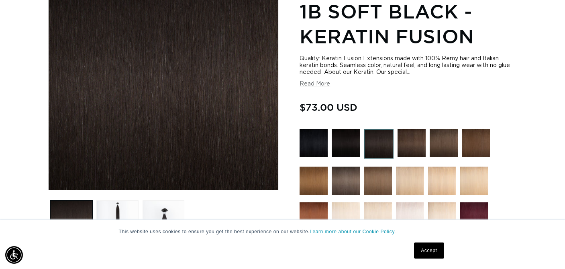
scroll to position [0, 1016]
click at [410, 141] on img at bounding box center [412, 143] width 28 height 28
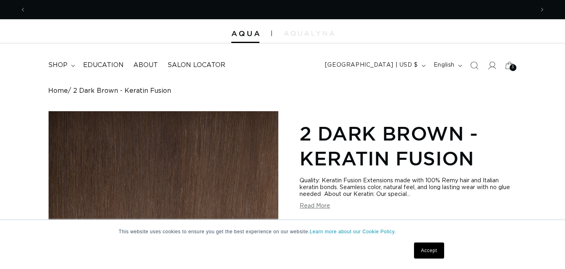
click at [382, 251] on img at bounding box center [378, 265] width 28 height 28
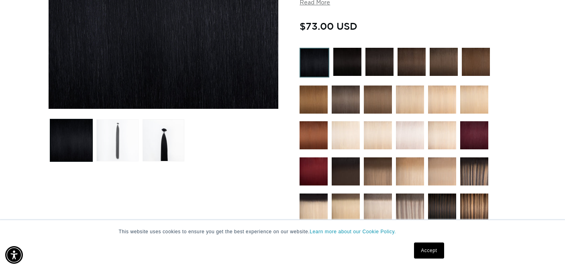
click at [120, 144] on button "Load image 2 in gallery view" at bounding box center [117, 140] width 42 height 42
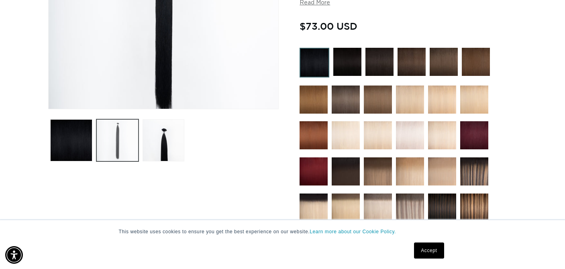
scroll to position [0, 508]
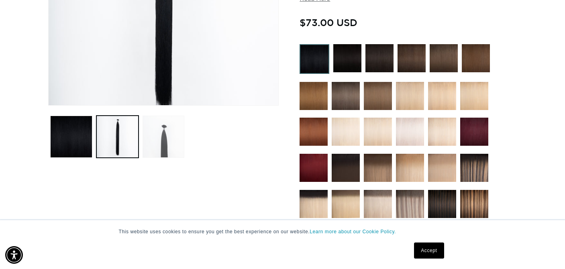
click at [165, 146] on button "Load image 3 in gallery view" at bounding box center [164, 137] width 42 height 42
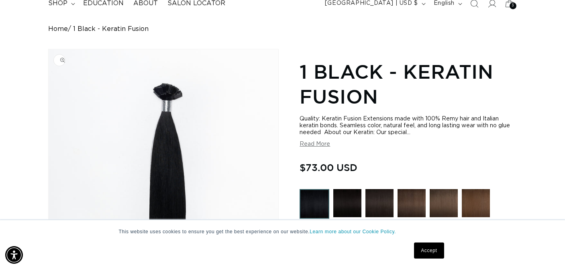
scroll to position [0, 0]
